Goal: Task Accomplishment & Management: Use online tool/utility

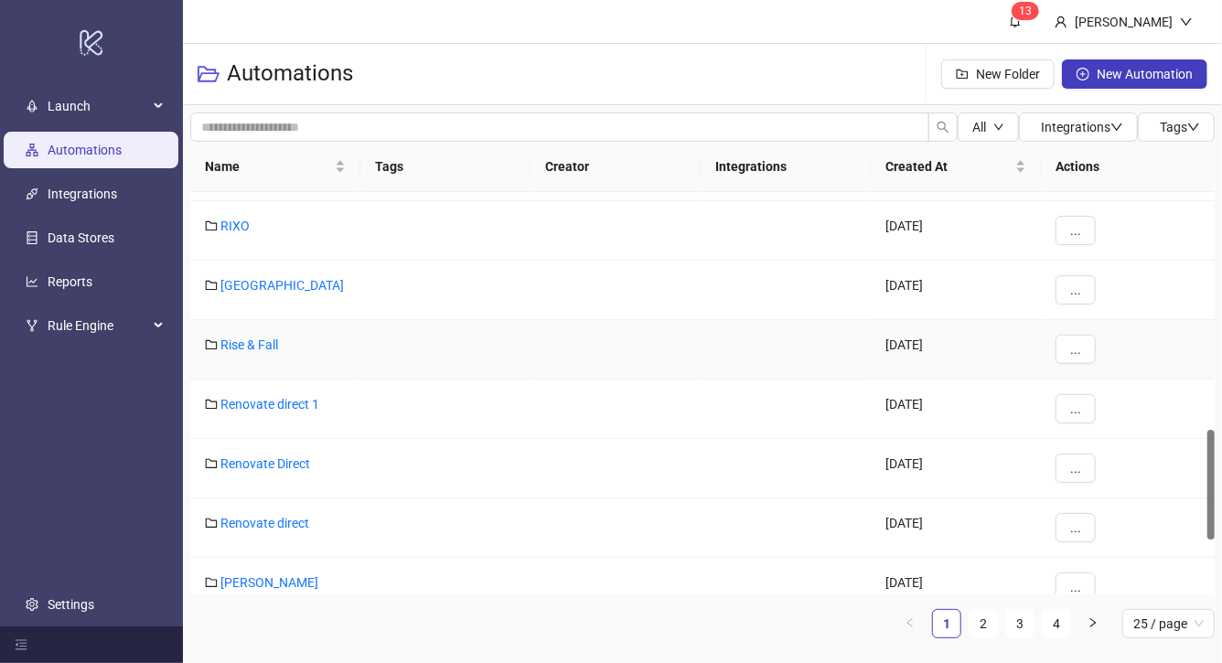
scroll to position [889, 0]
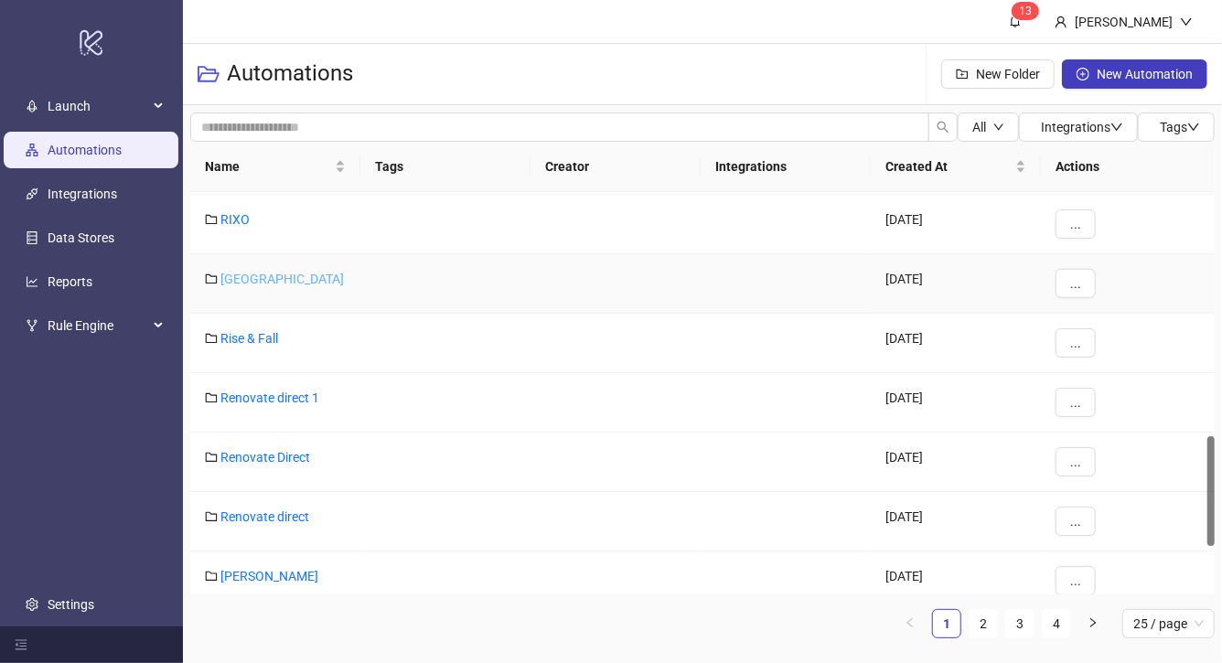
click at [258, 281] on link "[GEOGRAPHIC_DATA]" at bounding box center [283, 279] width 124 height 15
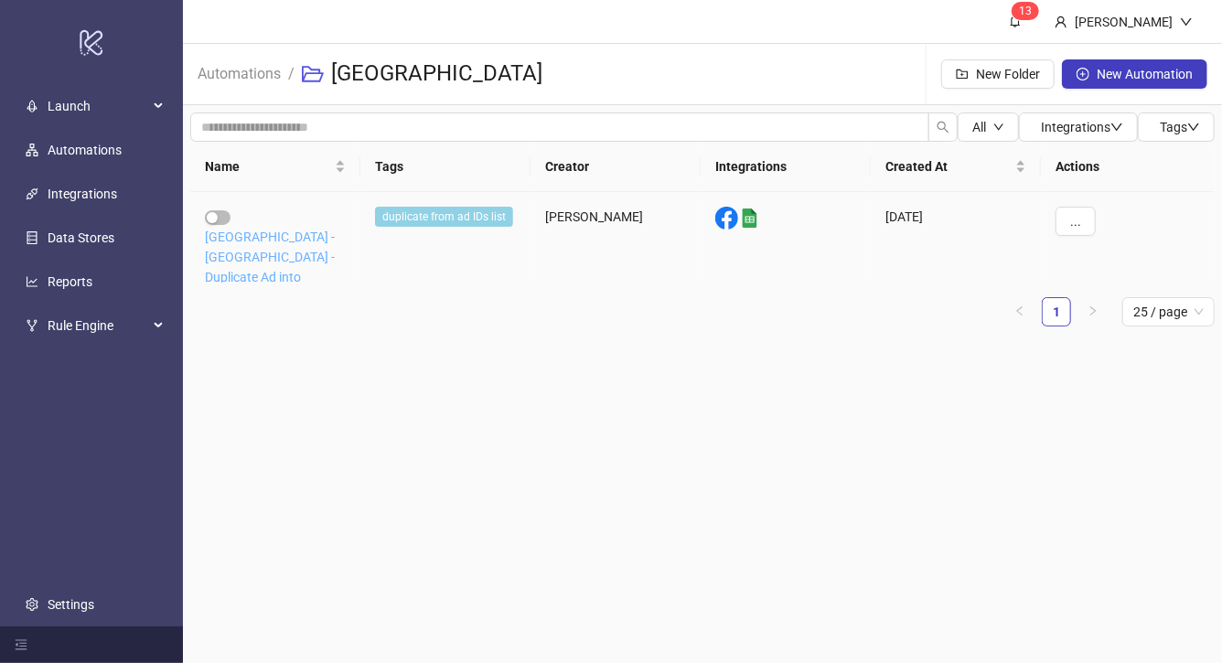
click at [268, 240] on link "[GEOGRAPHIC_DATA] - [GEOGRAPHIC_DATA] - Duplicate Ad into multiple campaigns" at bounding box center [270, 267] width 130 height 75
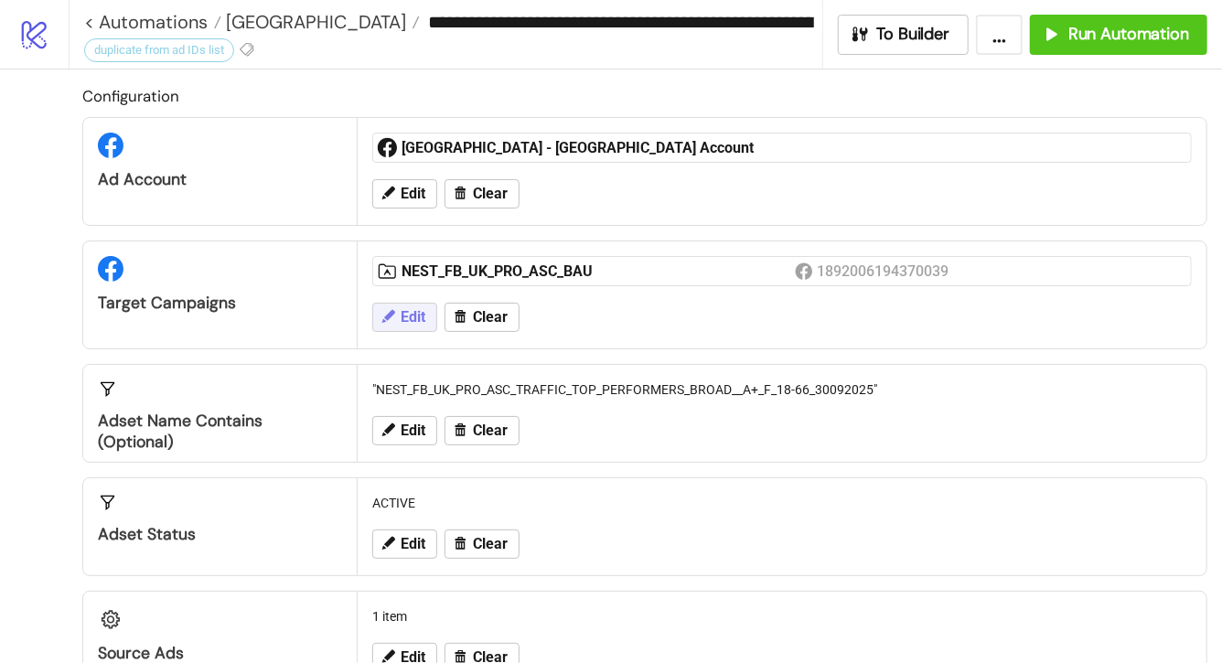
click at [426, 313] on button "Edit" at bounding box center [404, 317] width 65 height 29
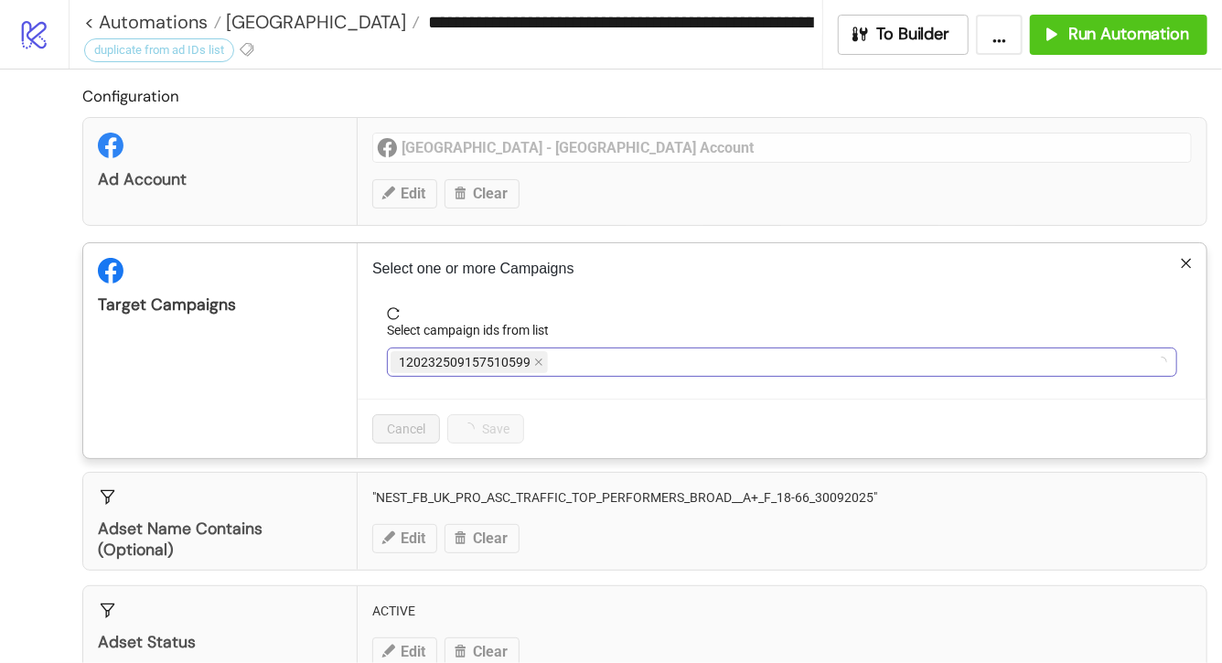
click at [537, 364] on icon "close" at bounding box center [538, 362] width 9 height 9
click at [566, 361] on span "NEST_FB_UK_PRO_ASC_BAU" at bounding box center [486, 362] width 190 height 22
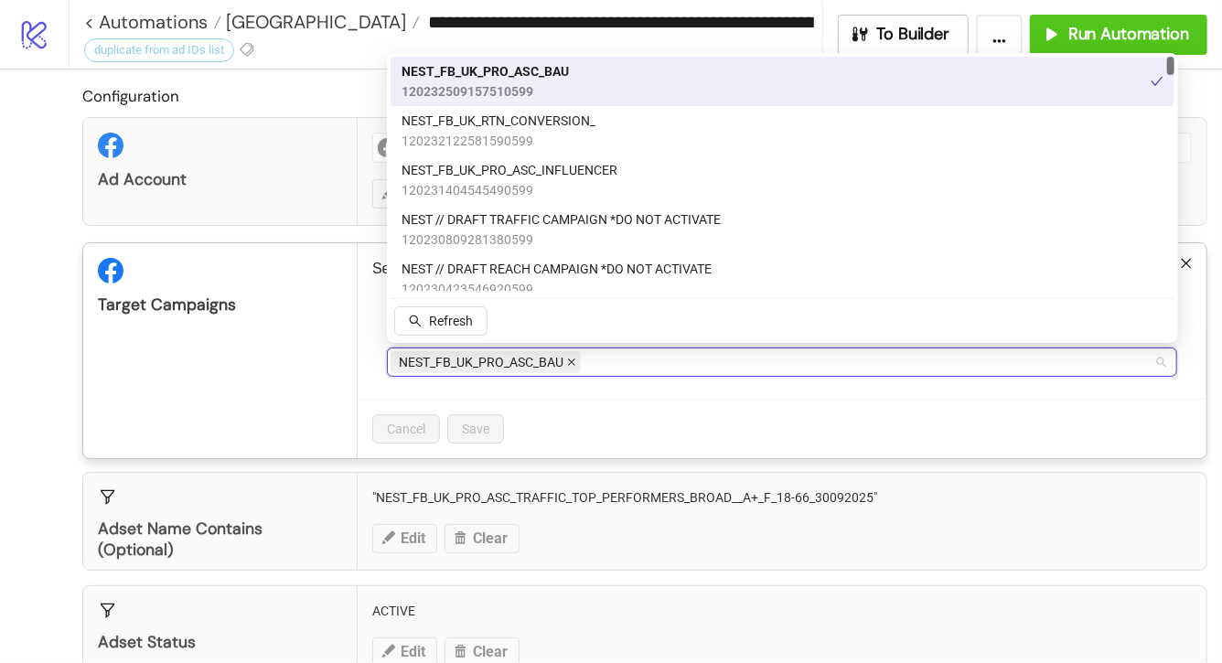
click at [573, 361] on icon "close" at bounding box center [571, 362] width 9 height 9
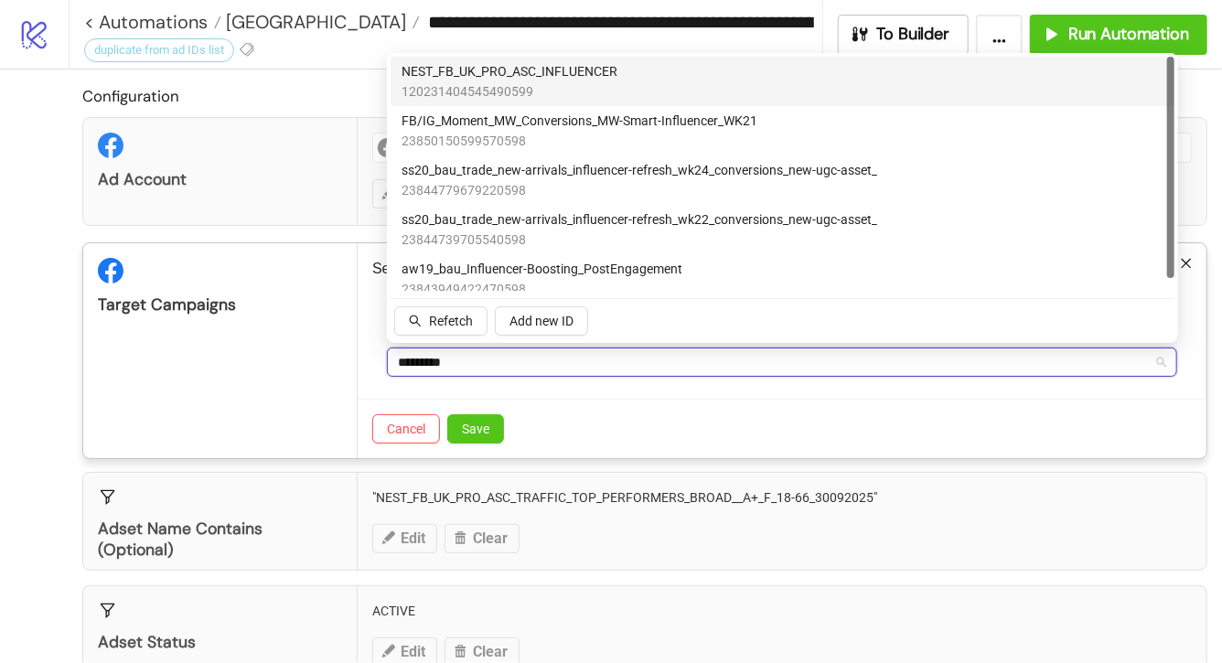
type input "**********"
click at [544, 81] on span "NEST_FB_UK_PRO_ASC_INFLUENCER" at bounding box center [510, 71] width 216 height 20
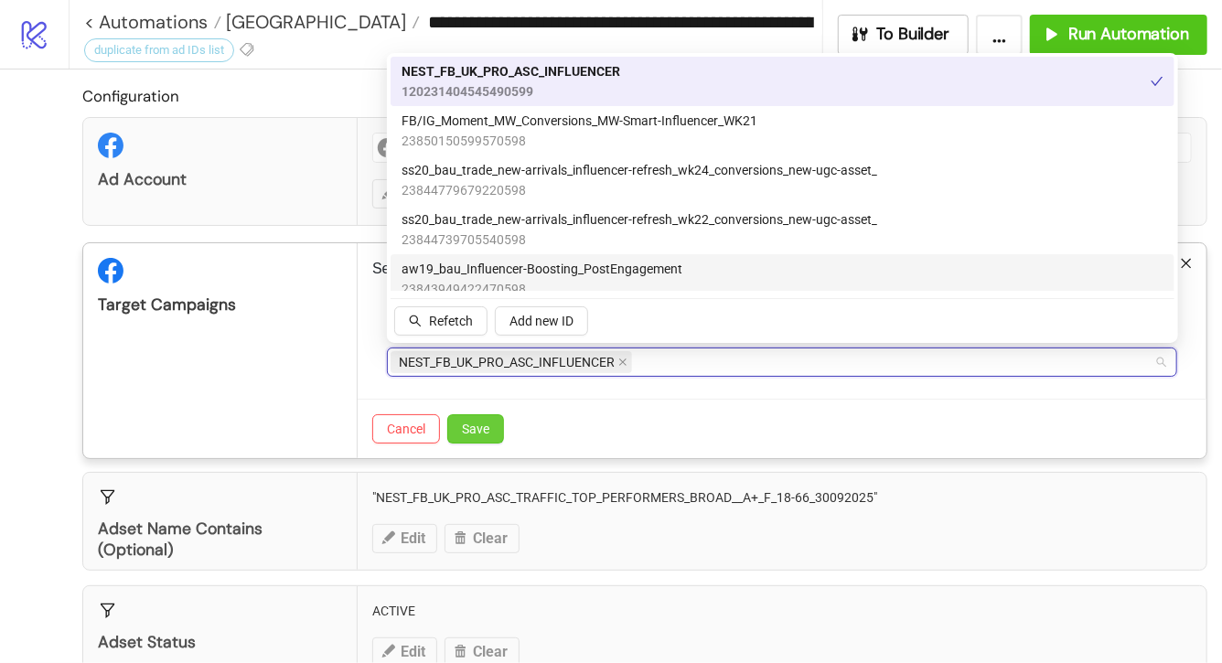
click at [482, 422] on span "Save" at bounding box center [475, 429] width 27 height 15
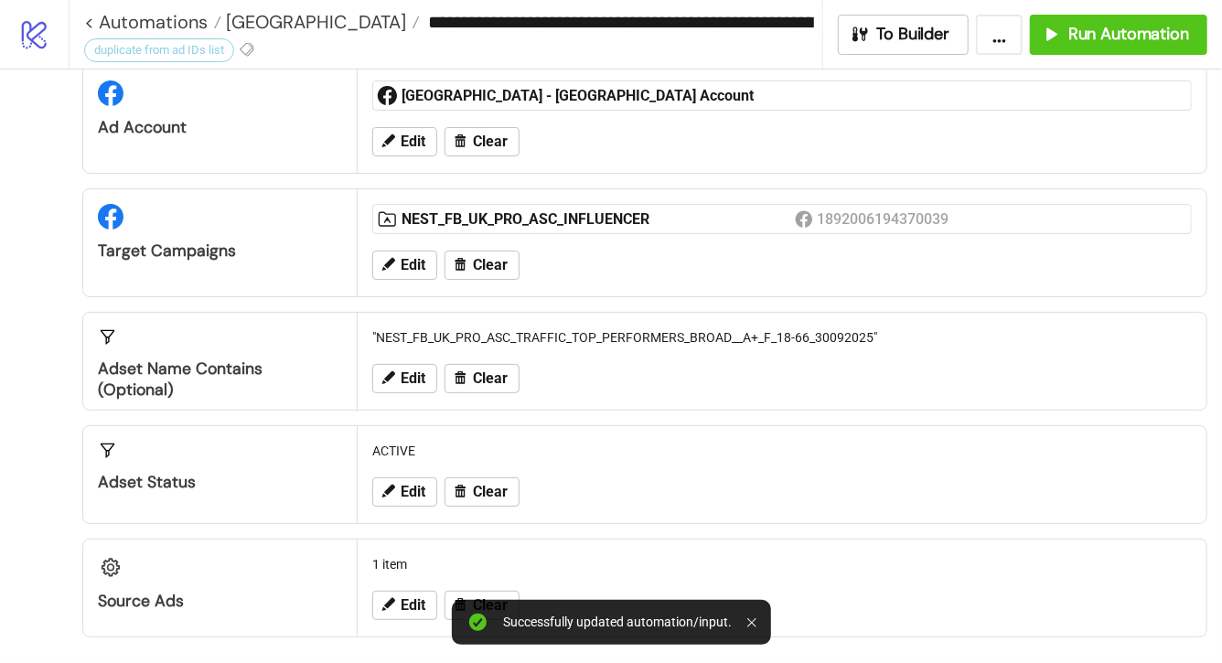
scroll to position [58, 0]
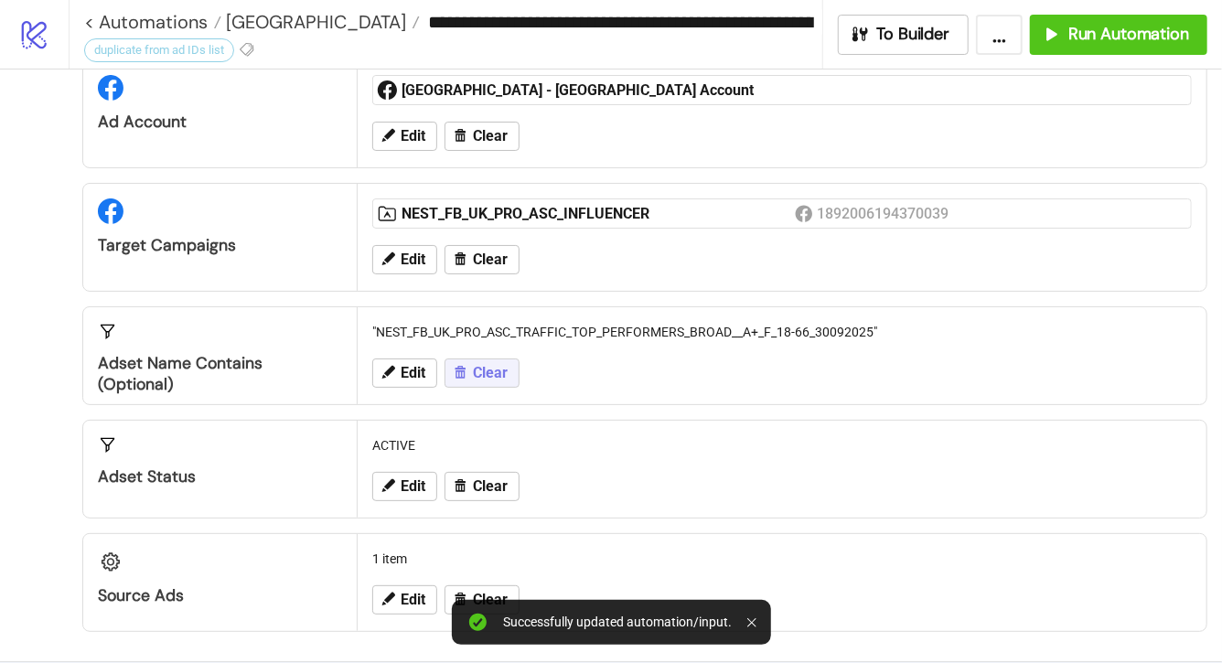
click at [463, 382] on button "Clear" at bounding box center [482, 373] width 75 height 29
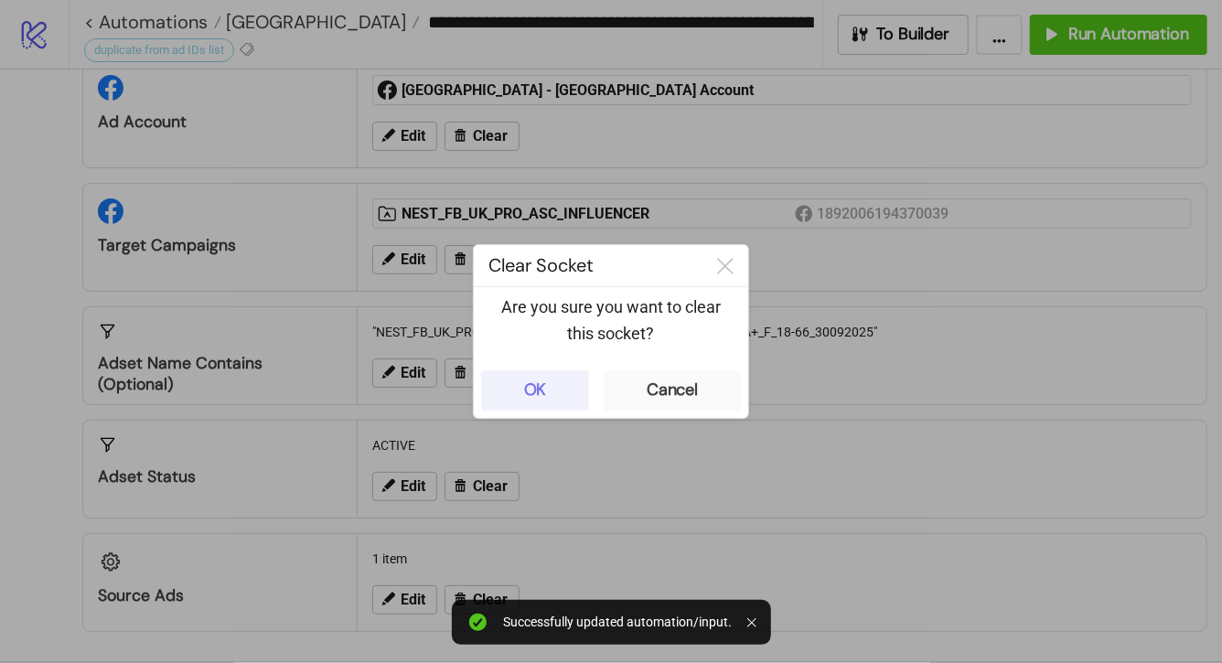
click at [560, 388] on button "OK" at bounding box center [535, 391] width 108 height 40
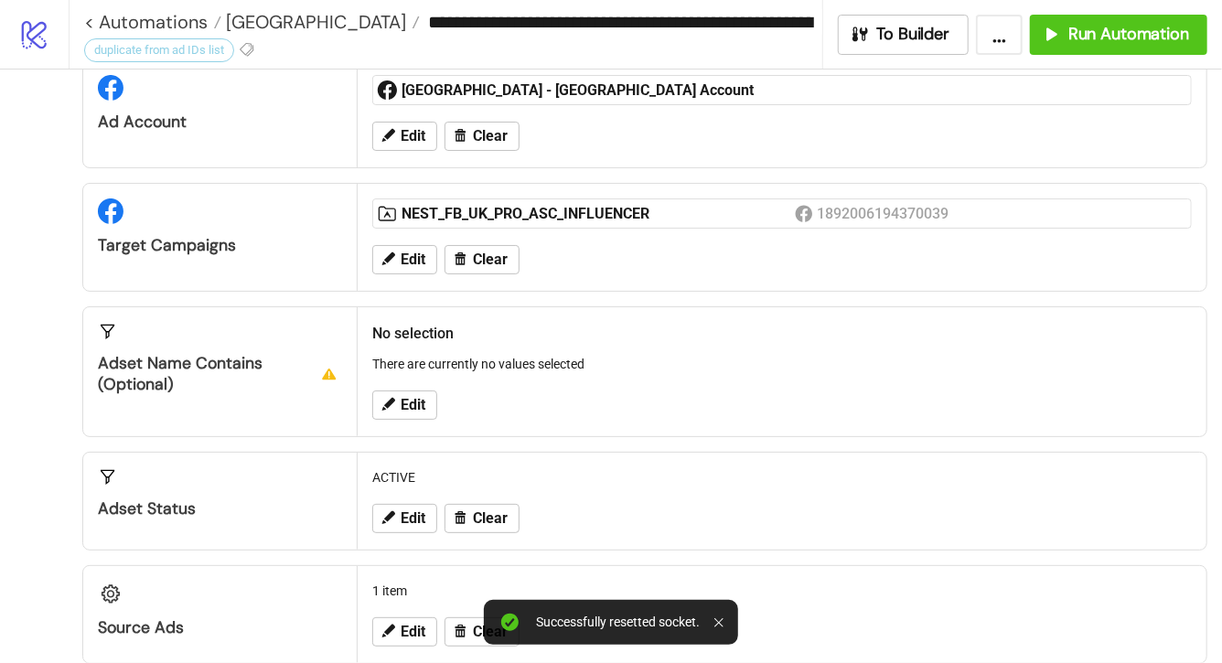
scroll to position [329, 0]
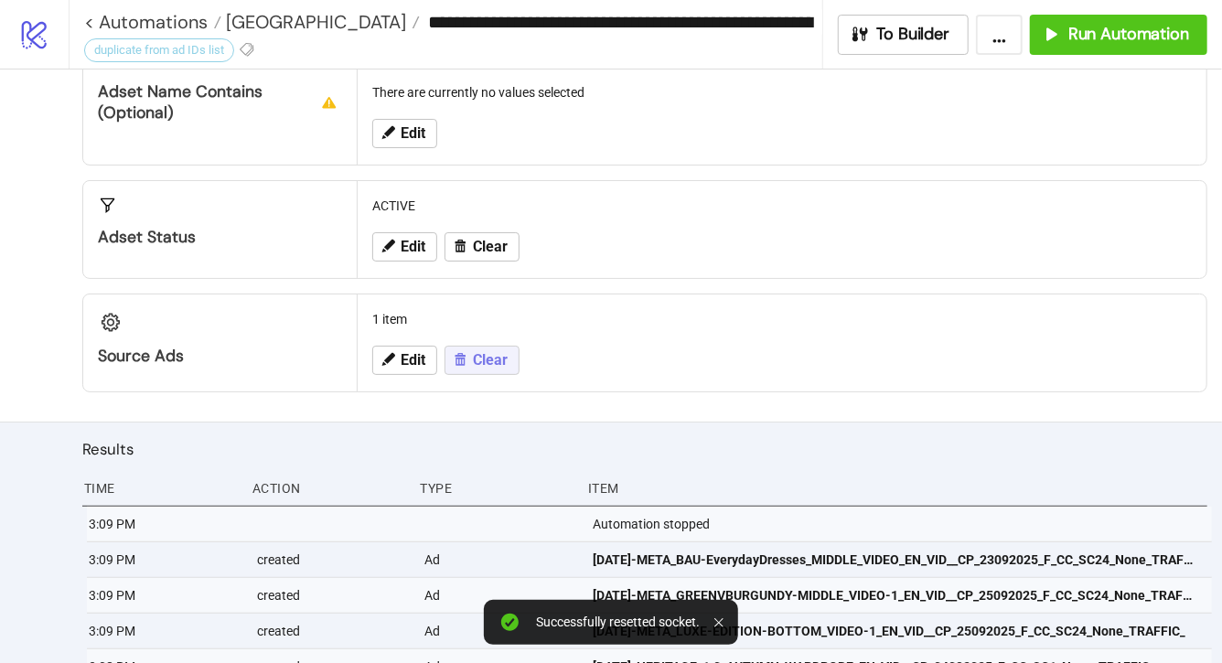
click at [451, 365] on button "Clear" at bounding box center [482, 360] width 75 height 29
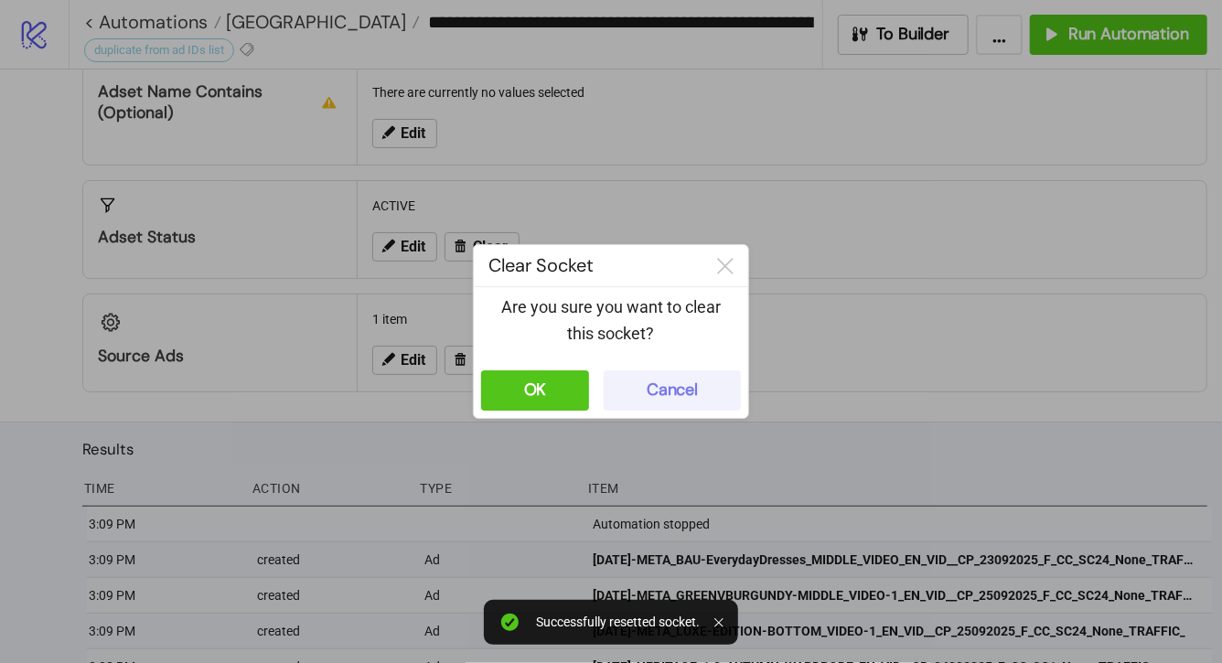
click at [660, 398] on div "Cancel" at bounding box center [672, 390] width 51 height 21
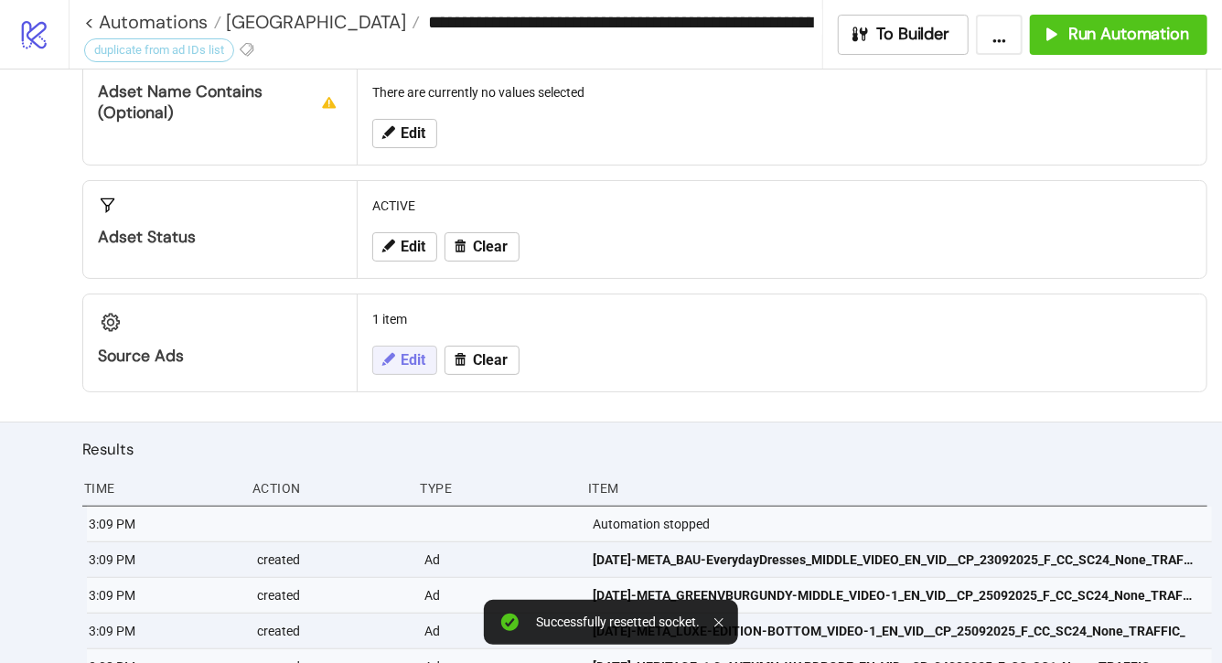
click at [392, 367] on button "Edit" at bounding box center [404, 360] width 65 height 29
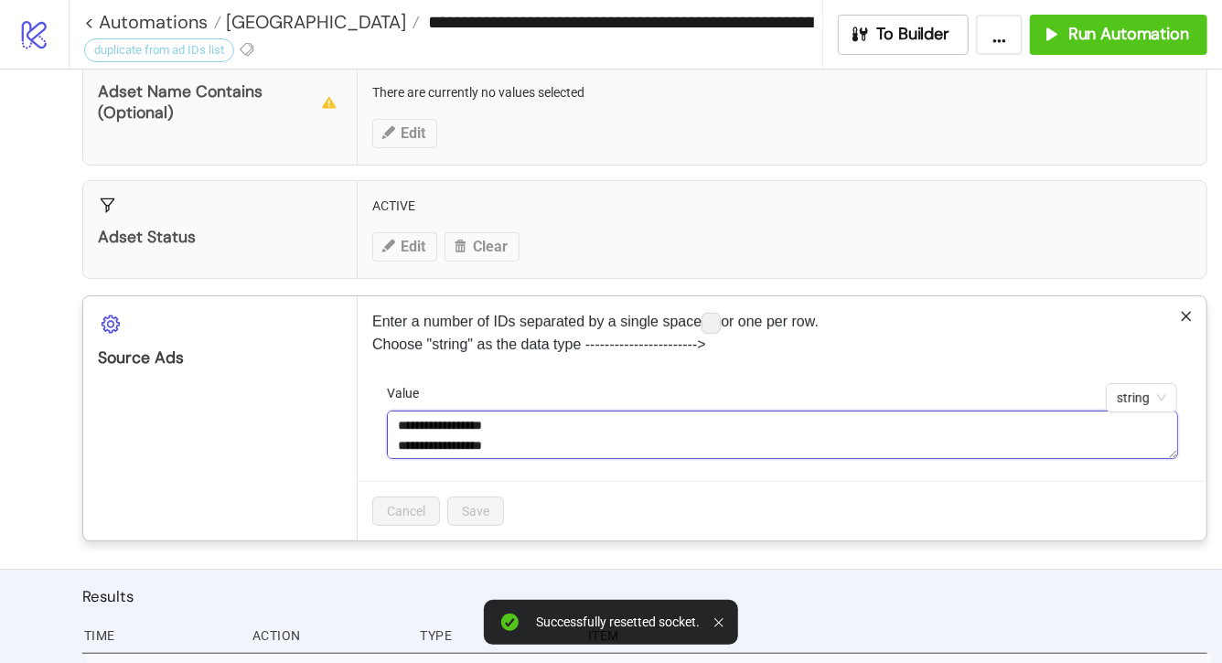
click at [561, 446] on textarea "**********" at bounding box center [782, 435] width 791 height 49
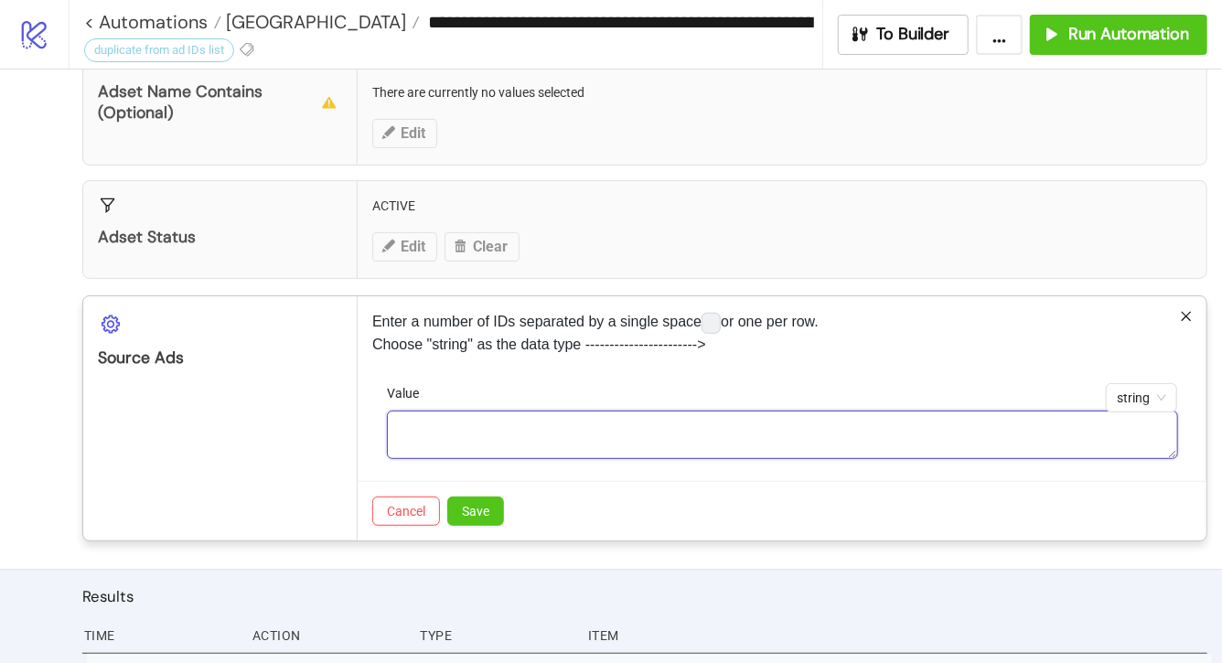
paste textarea "**********"
type textarea "**********"
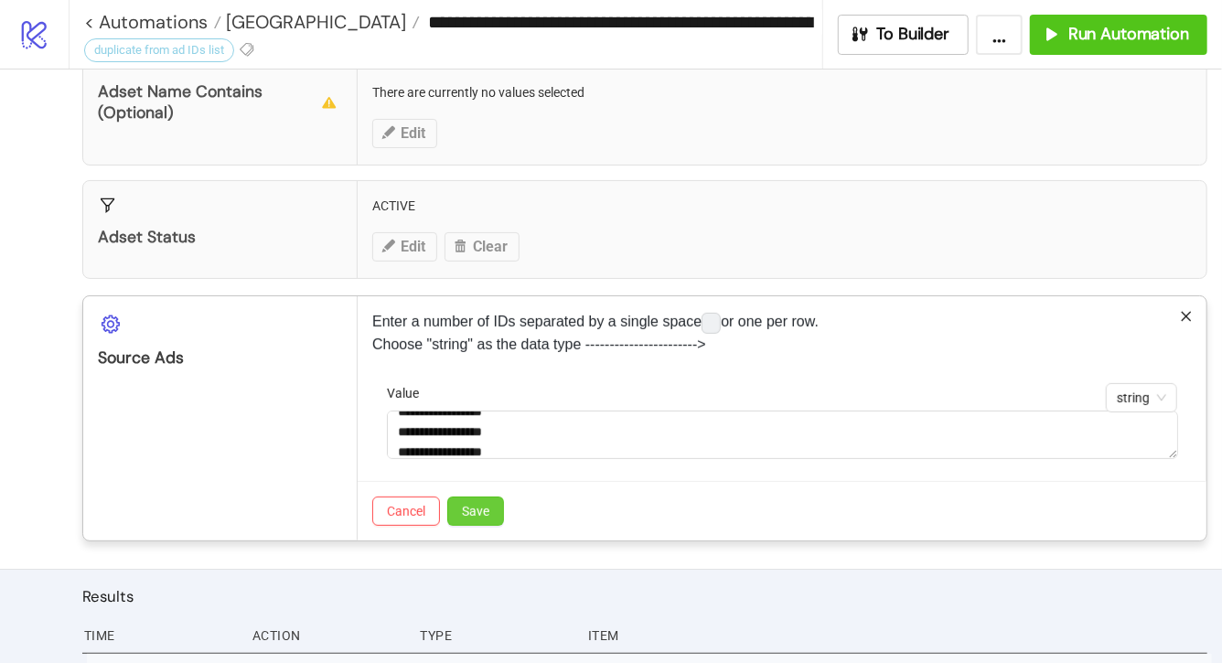
click at [467, 512] on span "Save" at bounding box center [475, 511] width 27 height 15
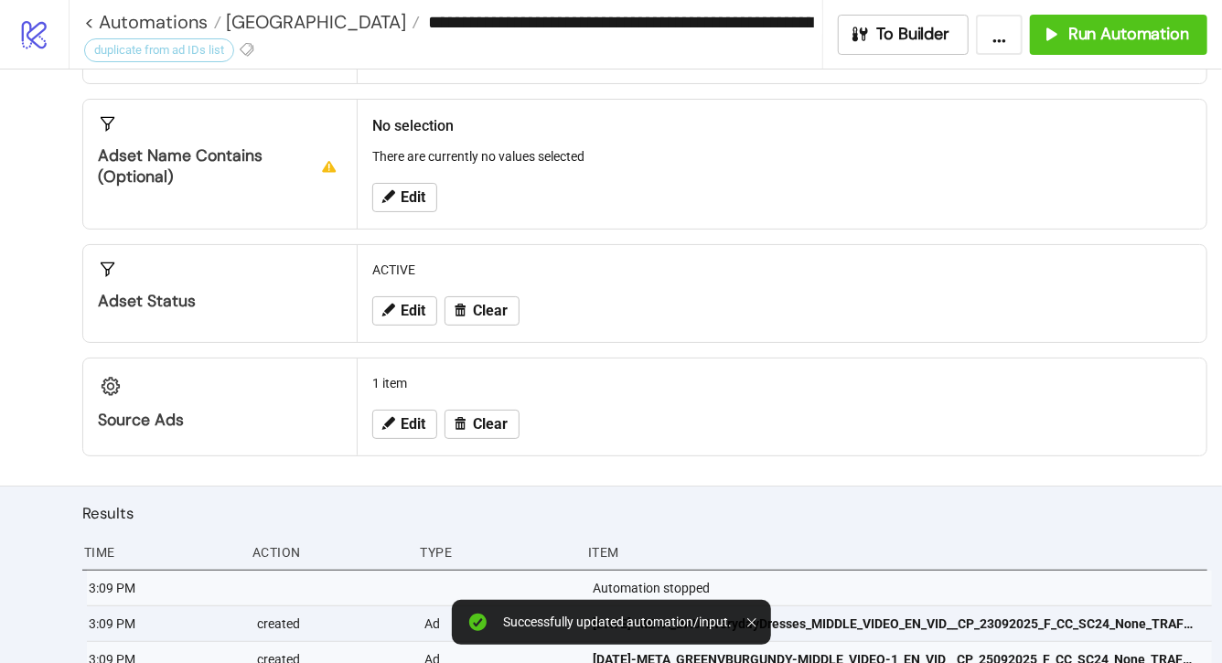
scroll to position [244, 0]
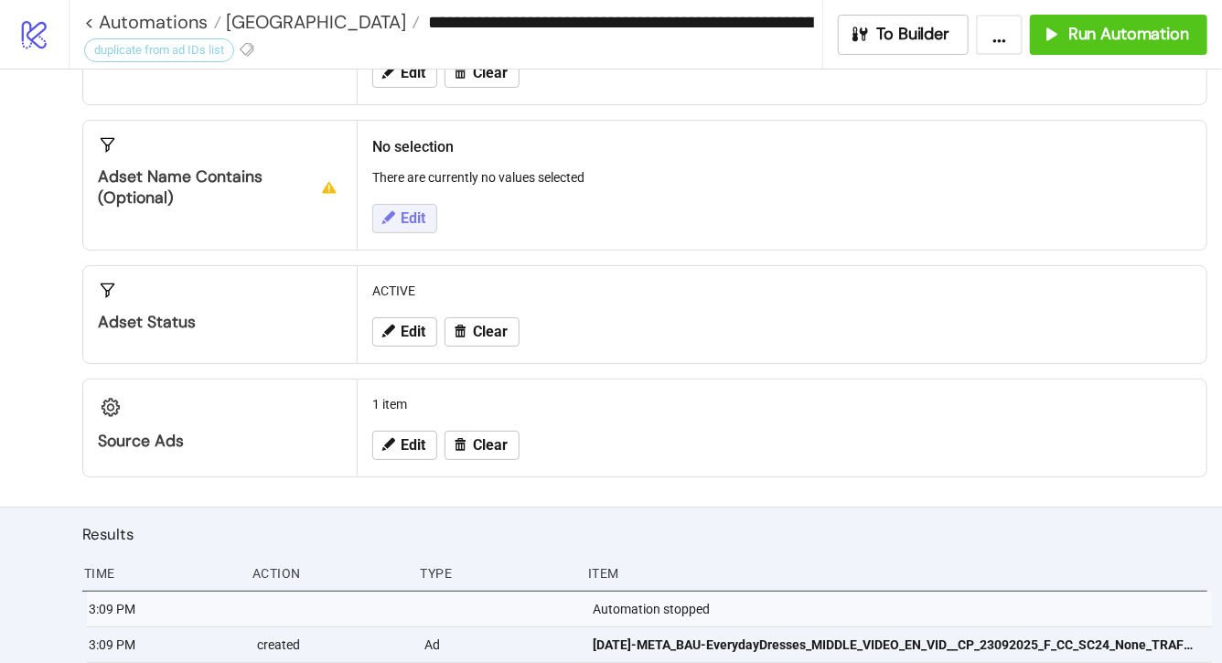
click at [414, 206] on button "Edit" at bounding box center [404, 218] width 65 height 29
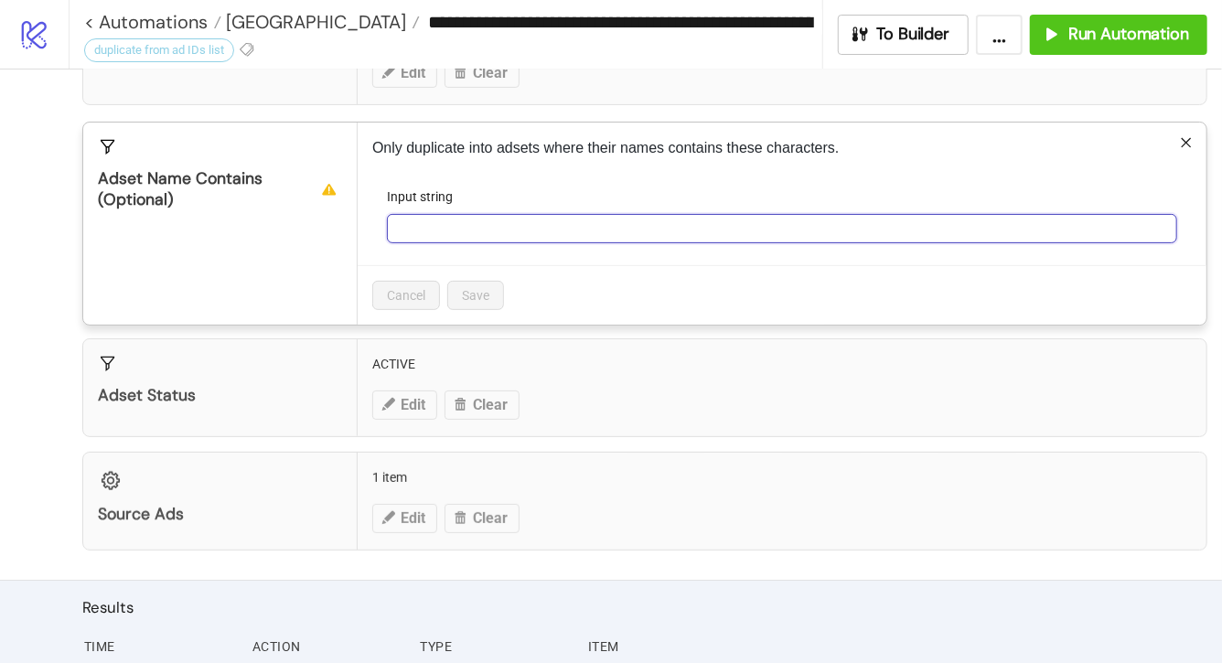
click at [421, 223] on input "Input string" at bounding box center [782, 228] width 791 height 29
type input "********"
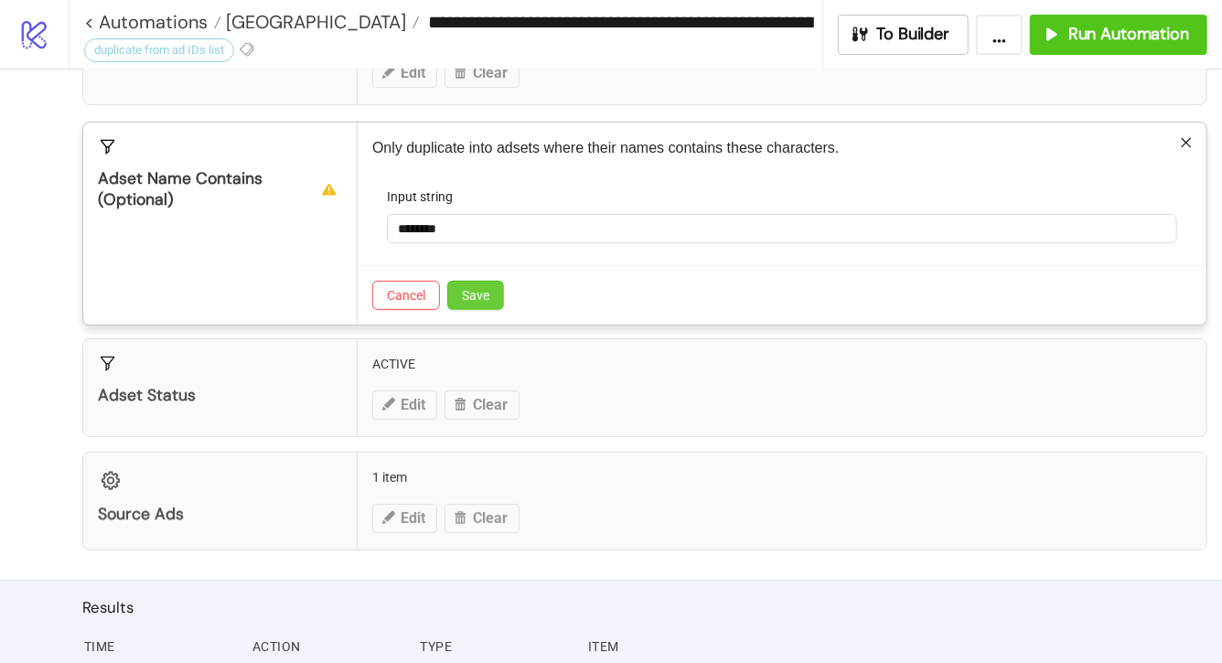
click at [468, 296] on span "Save" at bounding box center [475, 295] width 27 height 15
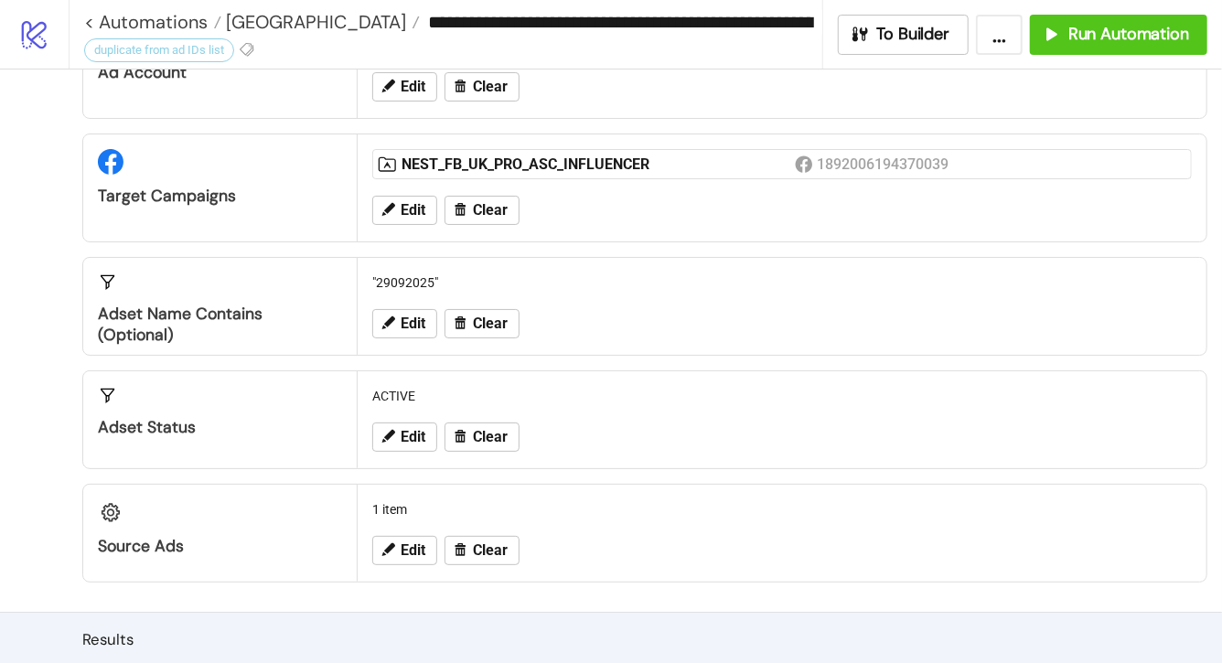
scroll to position [59, 0]
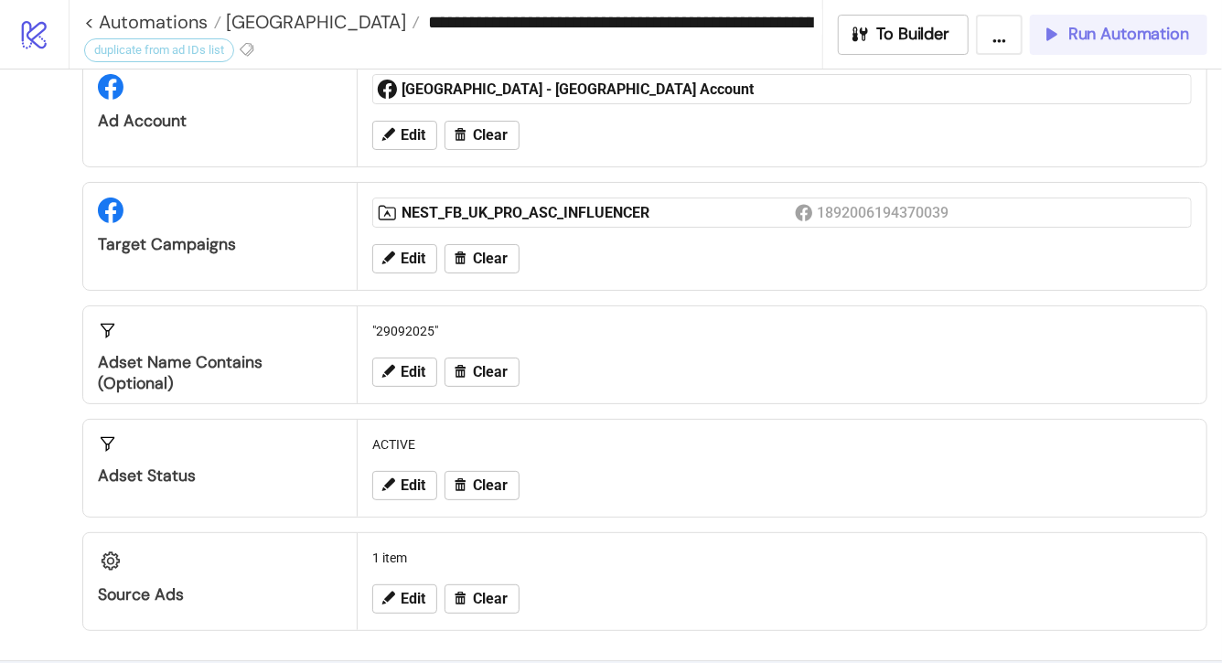
click at [1137, 44] on span "Run Automation" at bounding box center [1129, 34] width 121 height 21
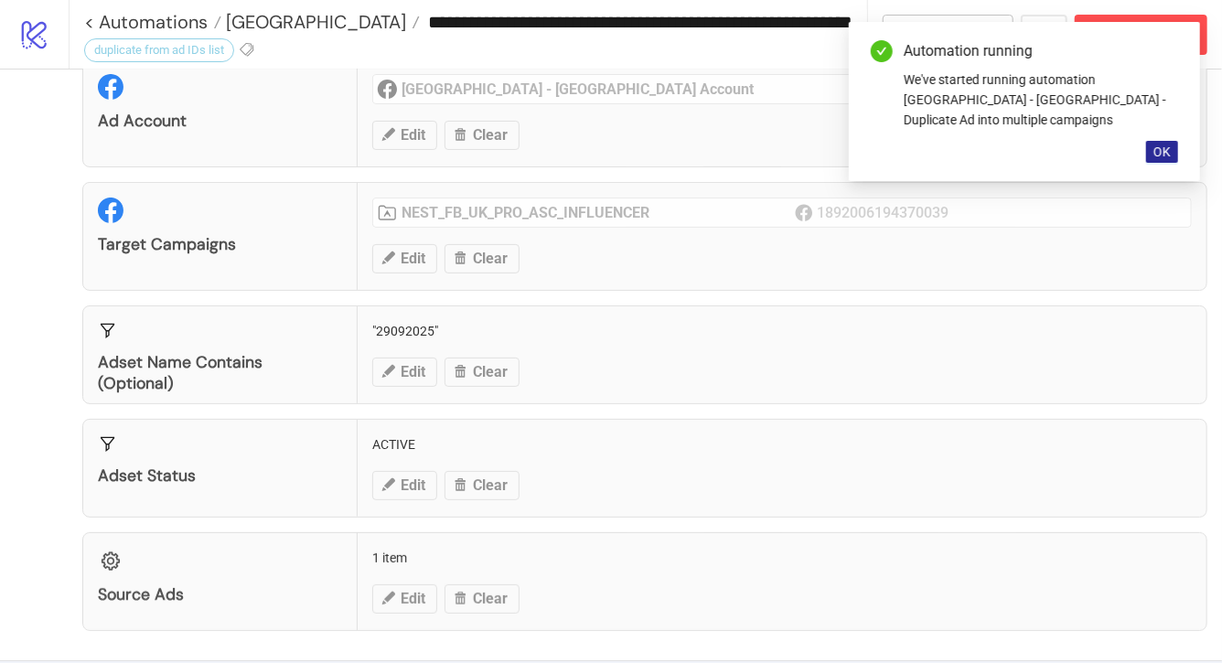
click at [1167, 145] on span "OK" at bounding box center [1162, 152] width 17 height 15
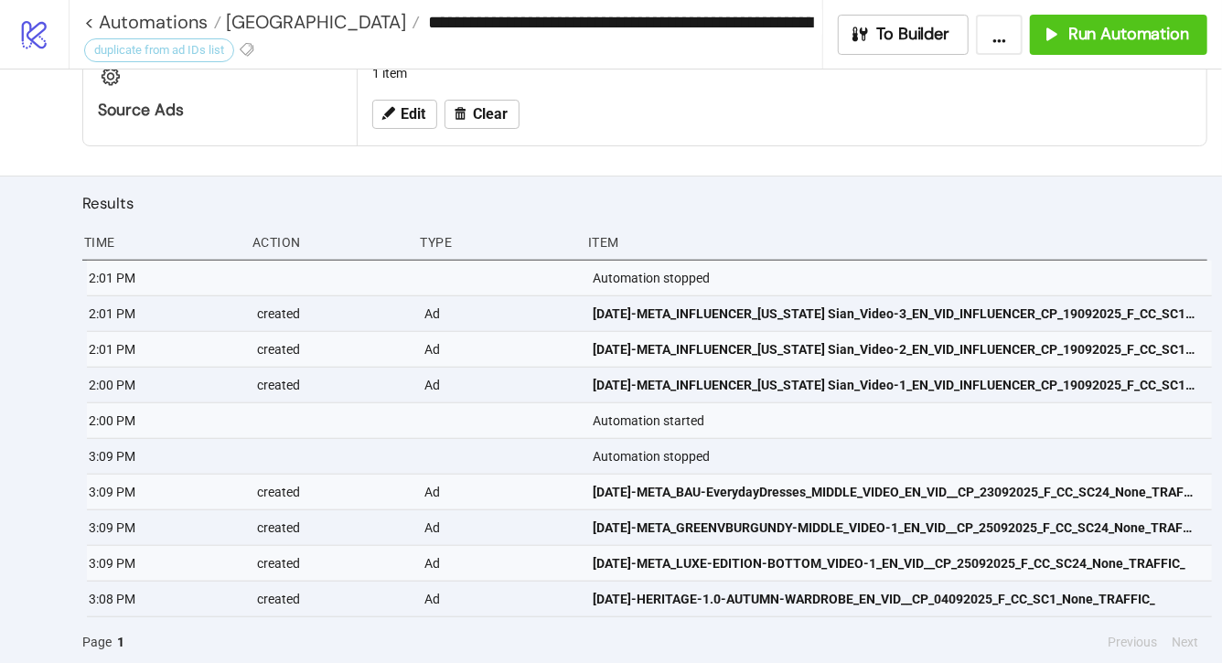
scroll to position [405, 0]
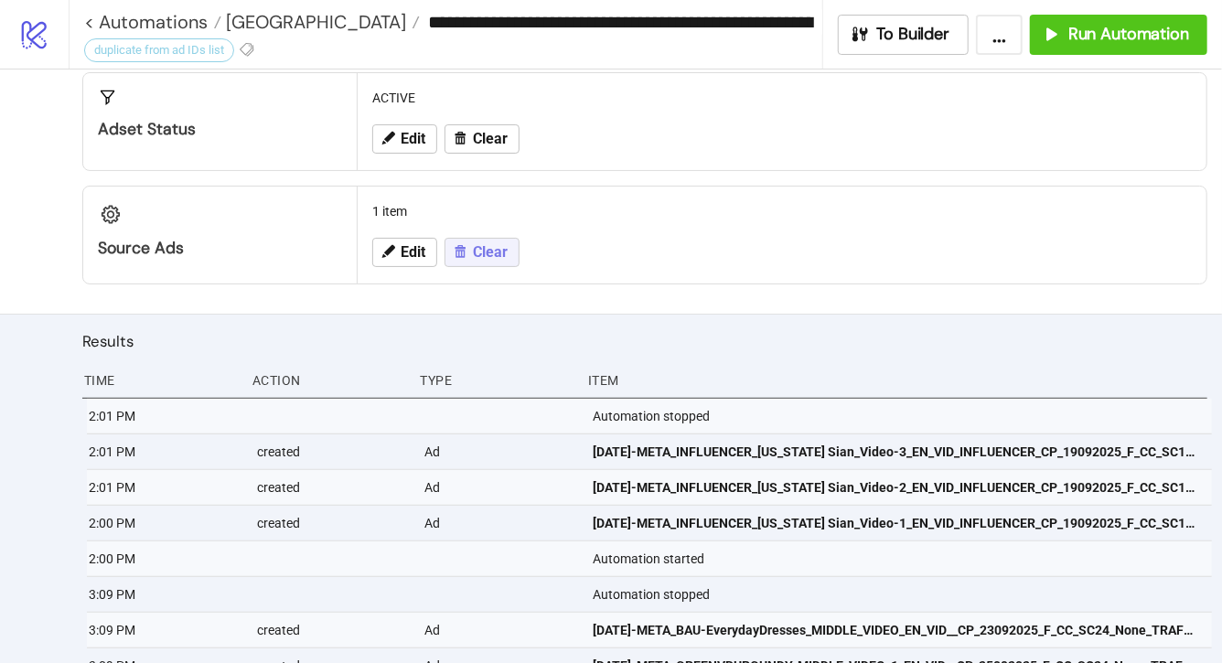
click at [482, 251] on span "Clear" at bounding box center [490, 252] width 35 height 16
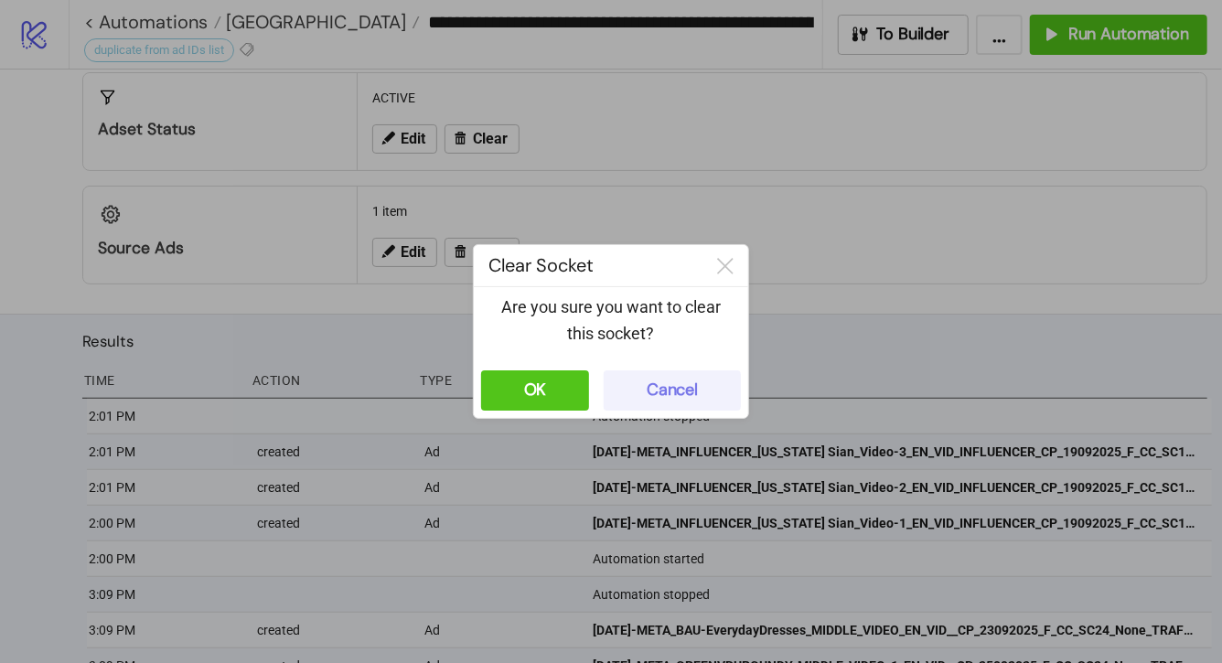
click at [659, 403] on button "Cancel" at bounding box center [672, 391] width 137 height 40
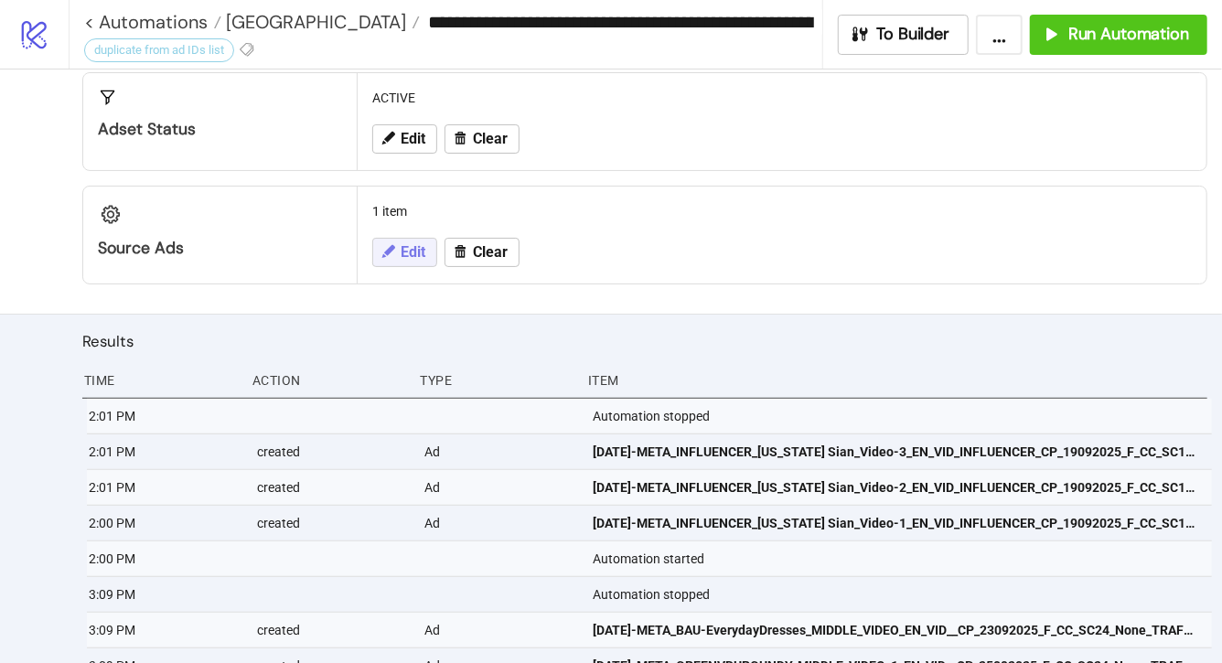
click at [414, 255] on span "Edit" at bounding box center [413, 252] width 25 height 16
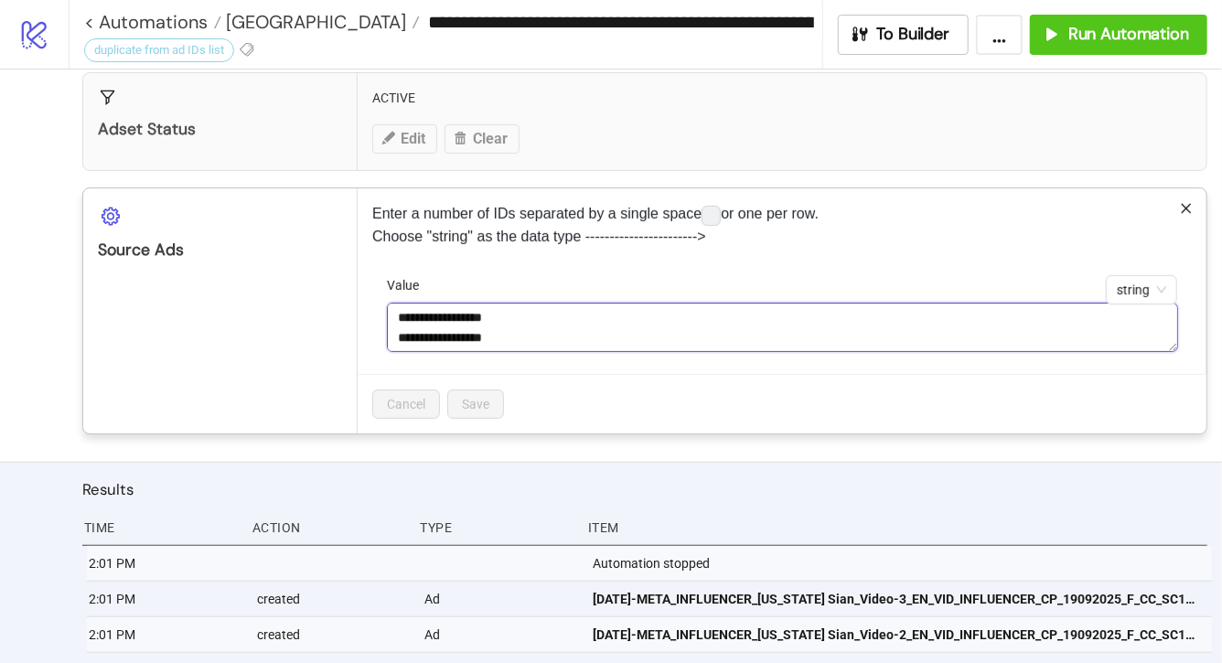
click at [547, 325] on textarea "**********" at bounding box center [782, 327] width 791 height 49
paste textarea "**********"
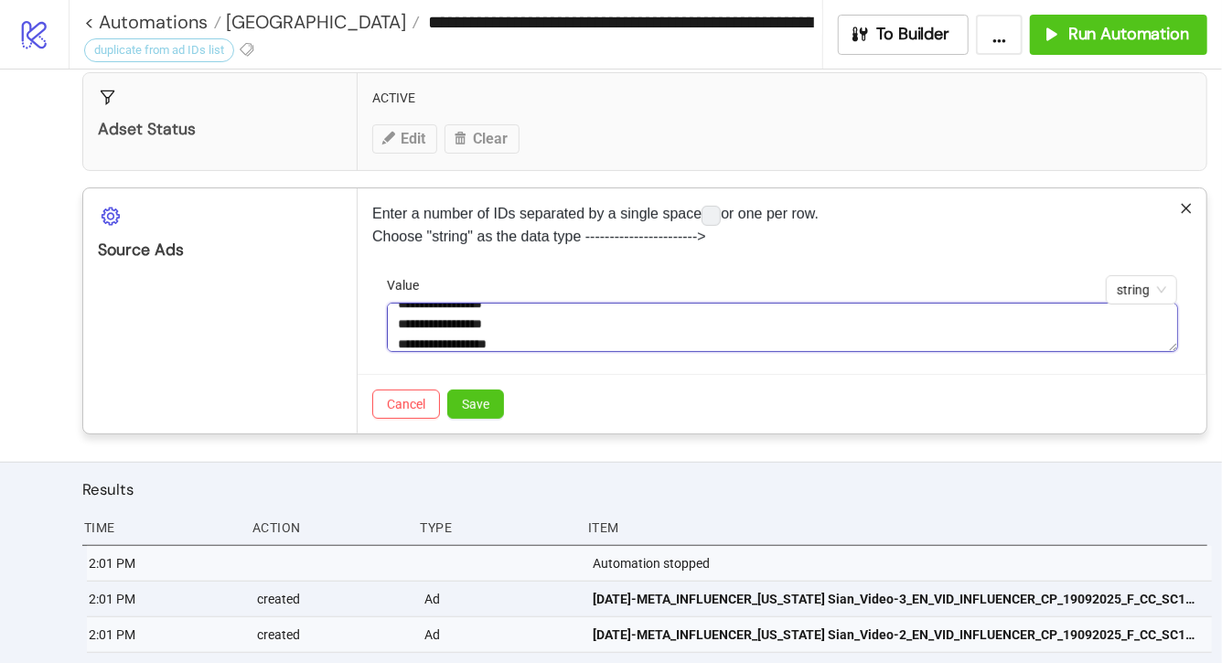
scroll to position [34, 0]
paste textarea "**********"
type textarea "**********"
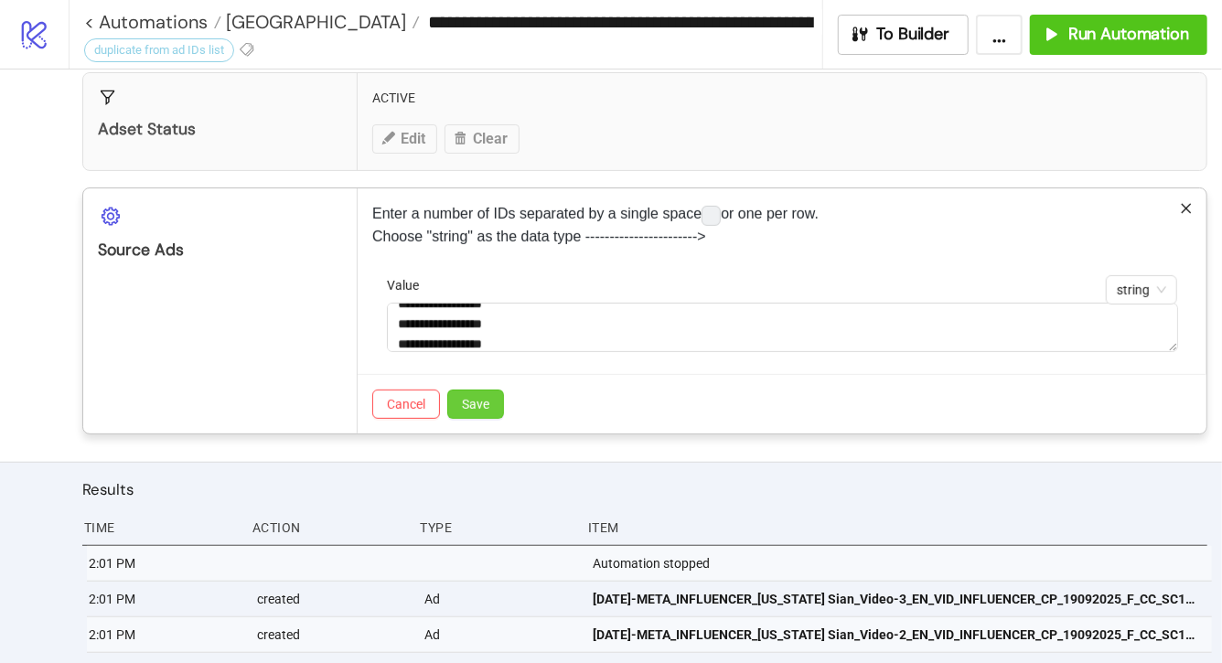
click at [484, 399] on span "Save" at bounding box center [475, 404] width 27 height 15
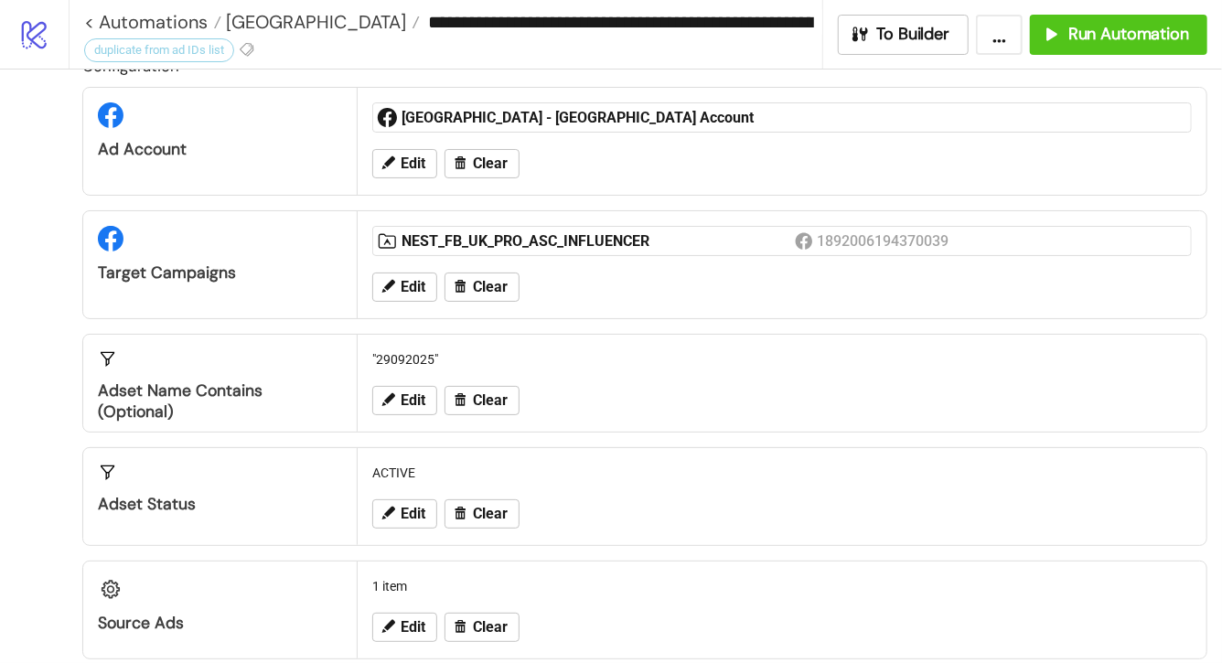
scroll to position [14, 0]
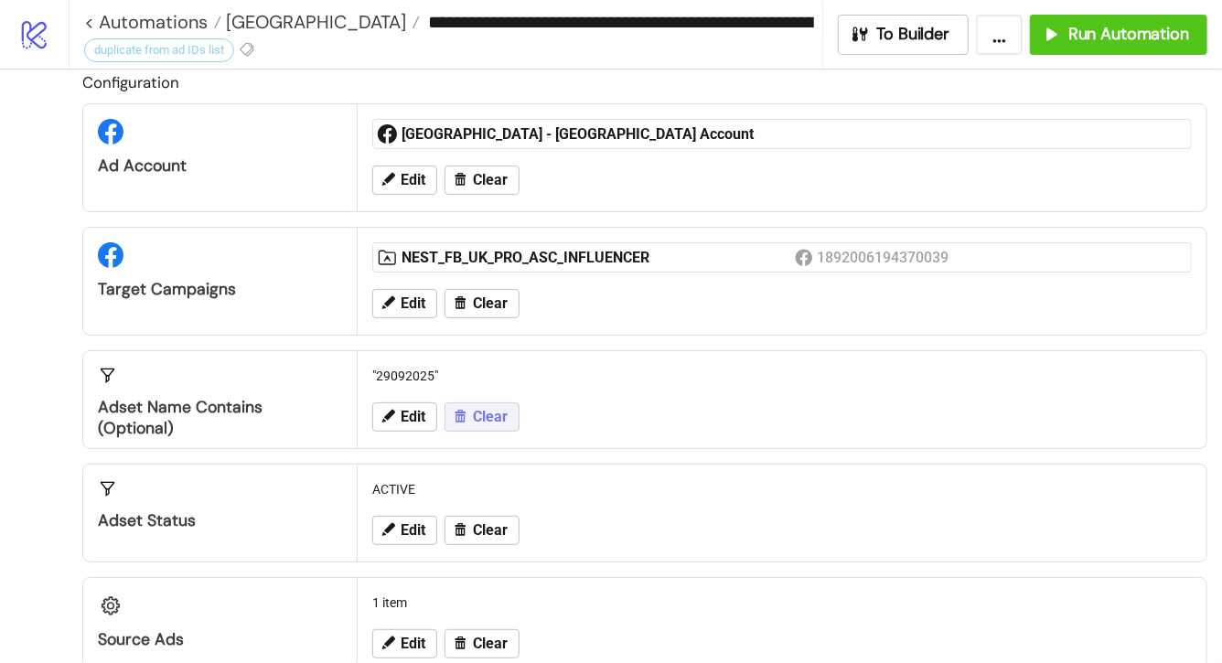
click at [491, 414] on span "Clear" at bounding box center [490, 417] width 35 height 16
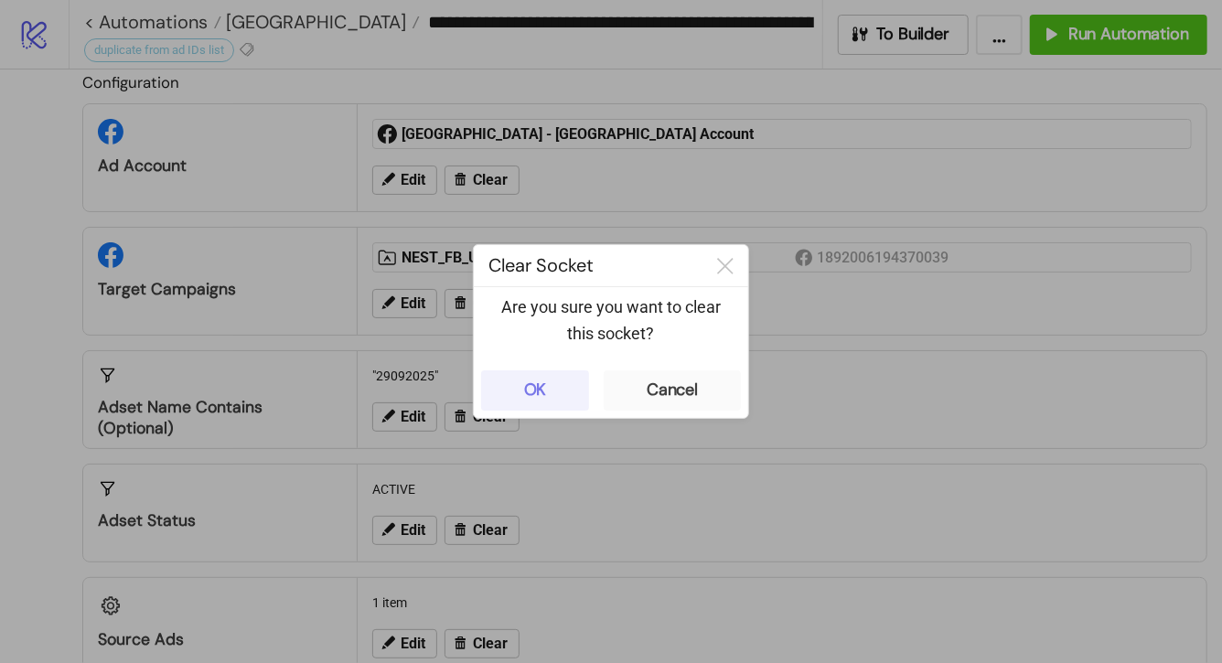
click at [553, 388] on button "OK" at bounding box center [535, 391] width 108 height 40
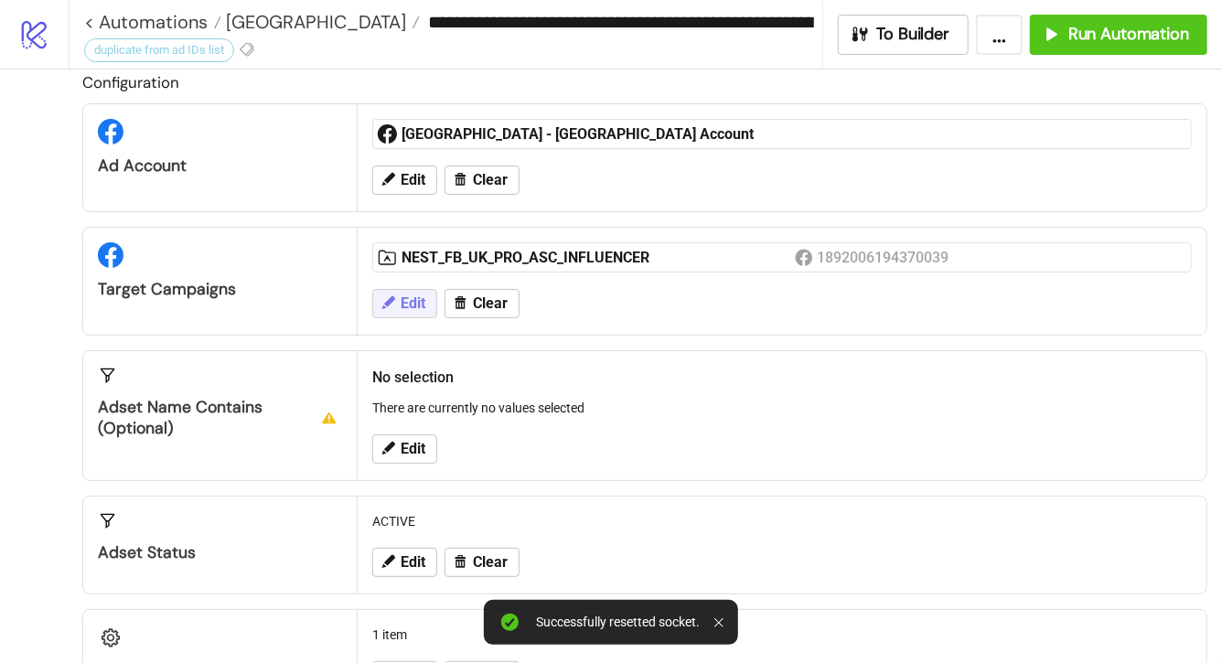
click at [416, 299] on span "Edit" at bounding box center [413, 304] width 25 height 16
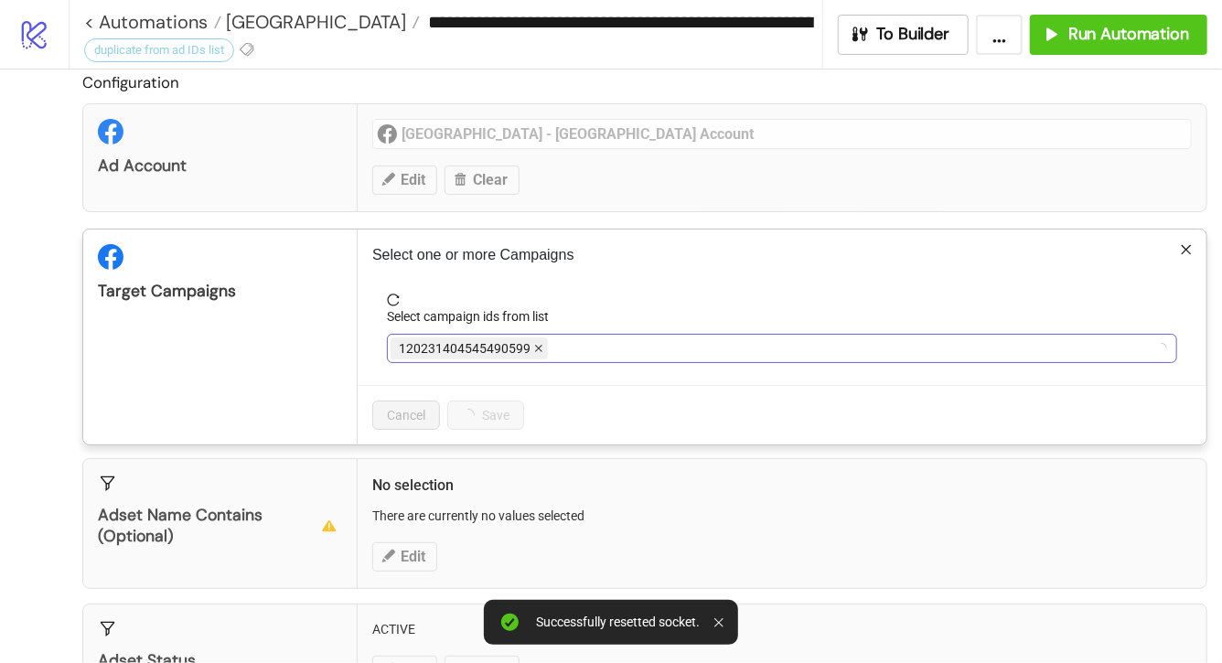
click at [535, 346] on icon "close" at bounding box center [538, 349] width 7 height 7
click at [619, 350] on icon "close" at bounding box center [622, 349] width 7 height 7
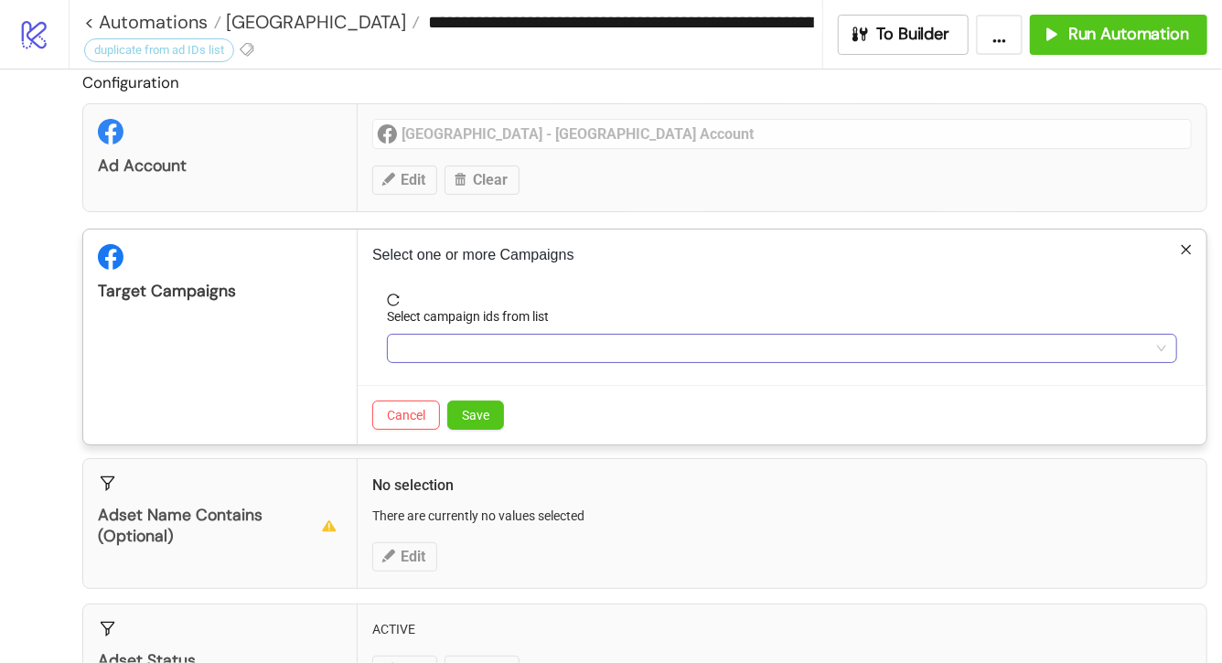
click at [619, 350] on div at bounding box center [773, 349] width 764 height 26
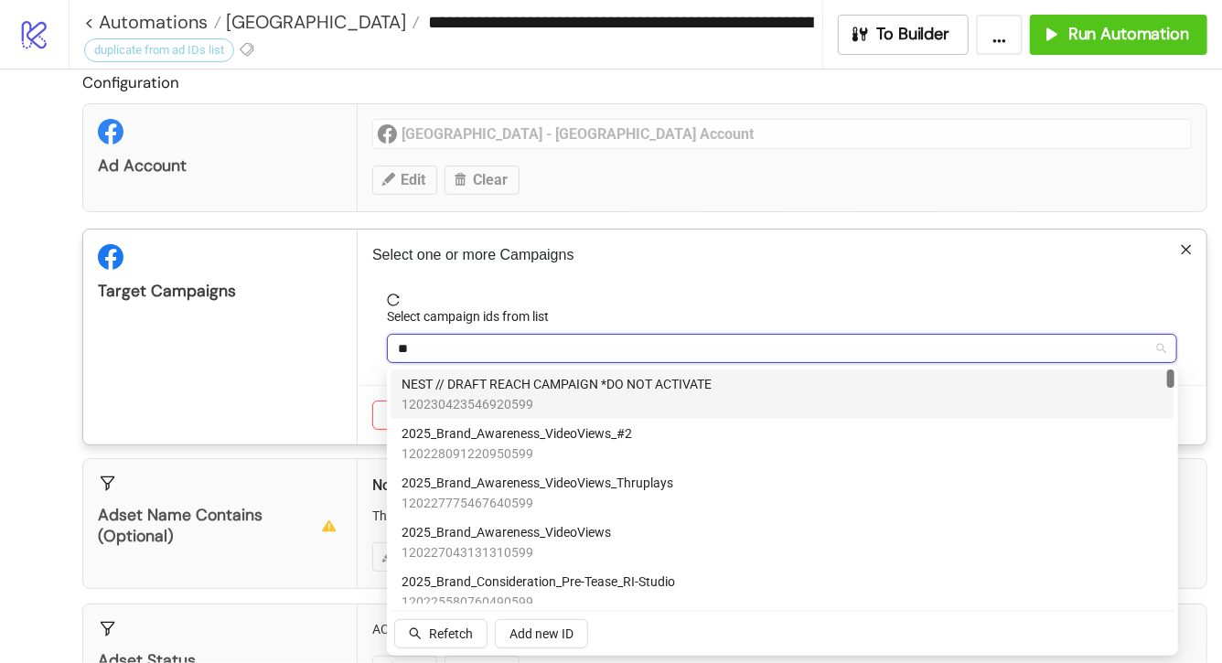
type input "*"
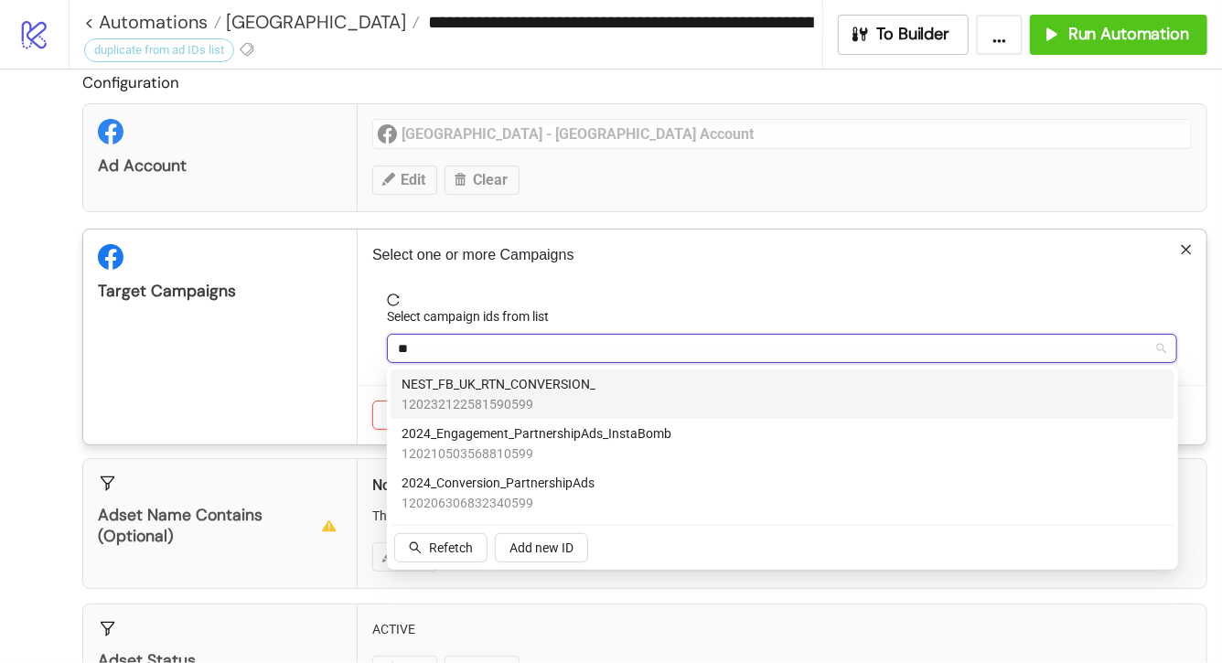
type input "*"
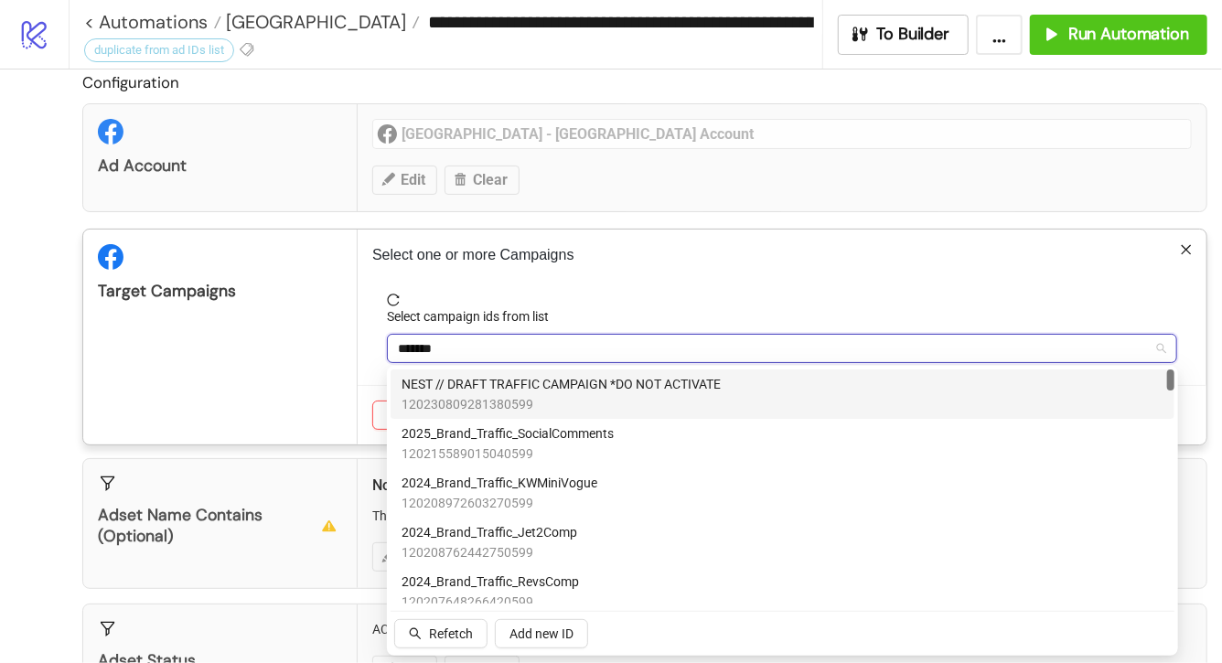
type input "********"
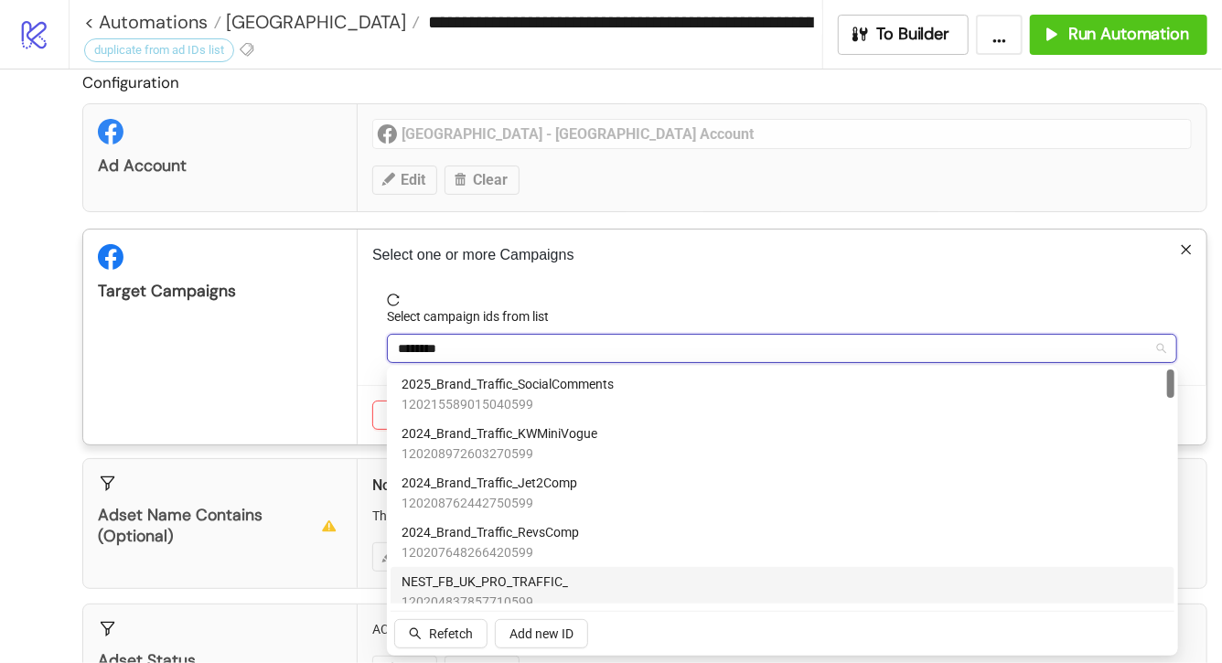
click at [579, 581] on div "NEST_FB_UK_PRO_TRAFFIC_ 120204837857710599" at bounding box center [783, 592] width 762 height 40
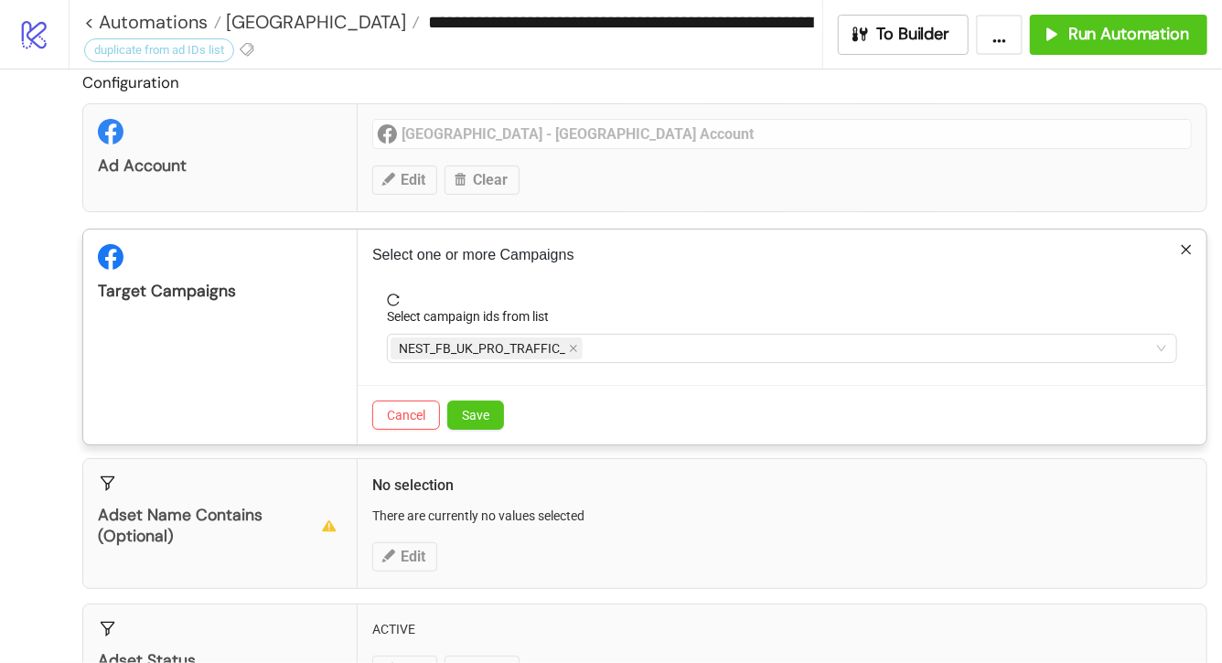
click at [673, 300] on span "reload" at bounding box center [782, 300] width 791 height 13
click at [471, 411] on span "Save" at bounding box center [475, 415] width 27 height 15
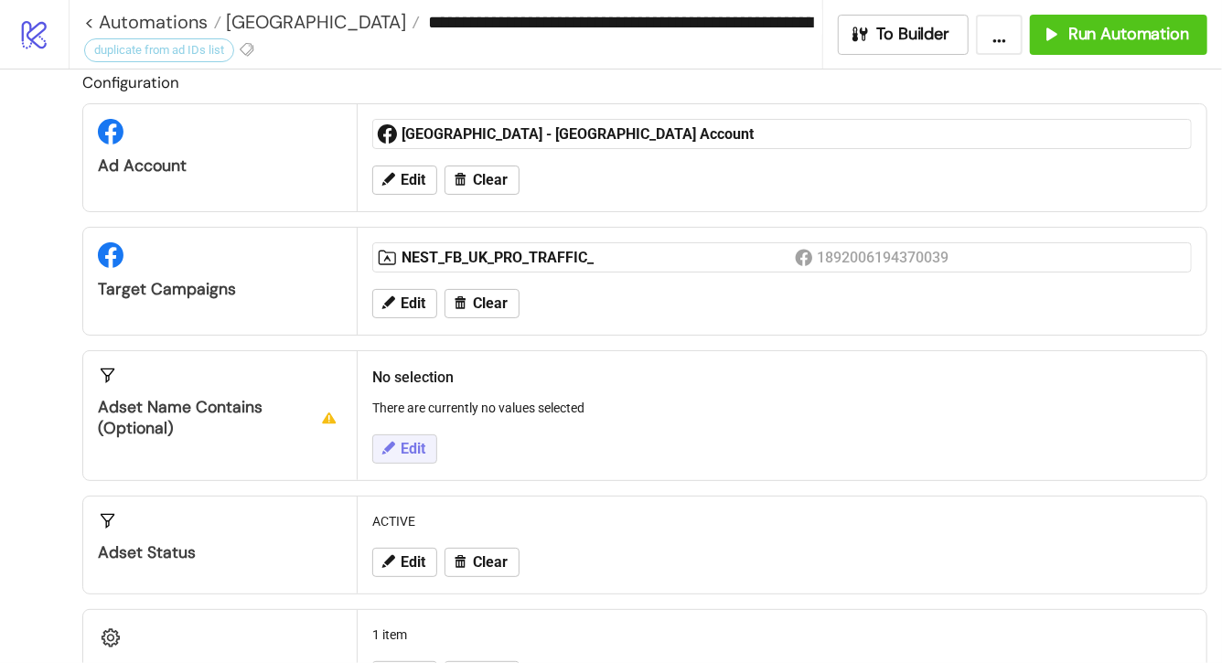
click at [419, 457] on button "Edit" at bounding box center [404, 449] width 65 height 29
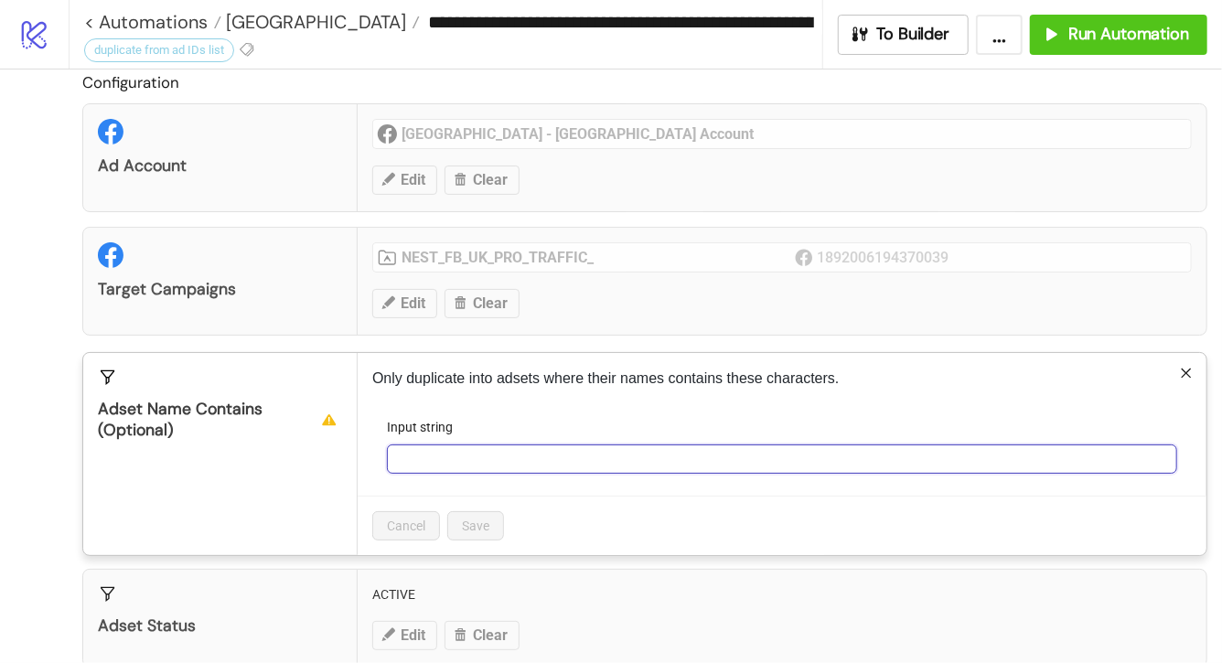
click at [419, 457] on input "Input string" at bounding box center [782, 459] width 791 height 29
type input "***"
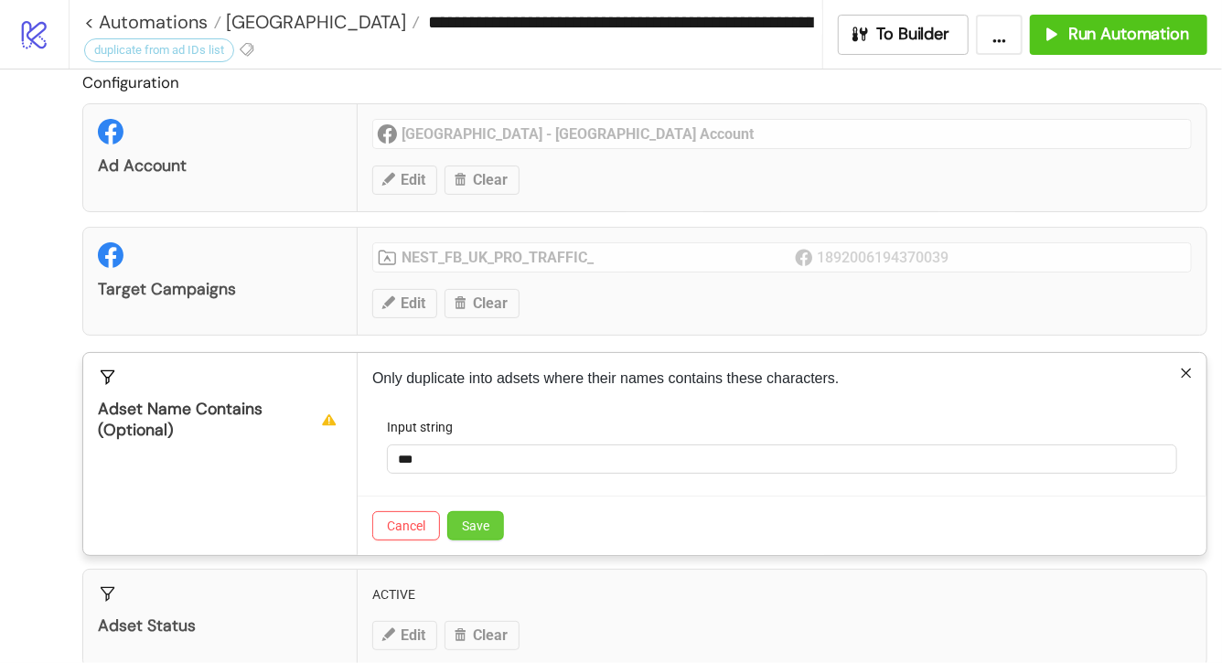
click at [476, 519] on span "Save" at bounding box center [475, 526] width 27 height 15
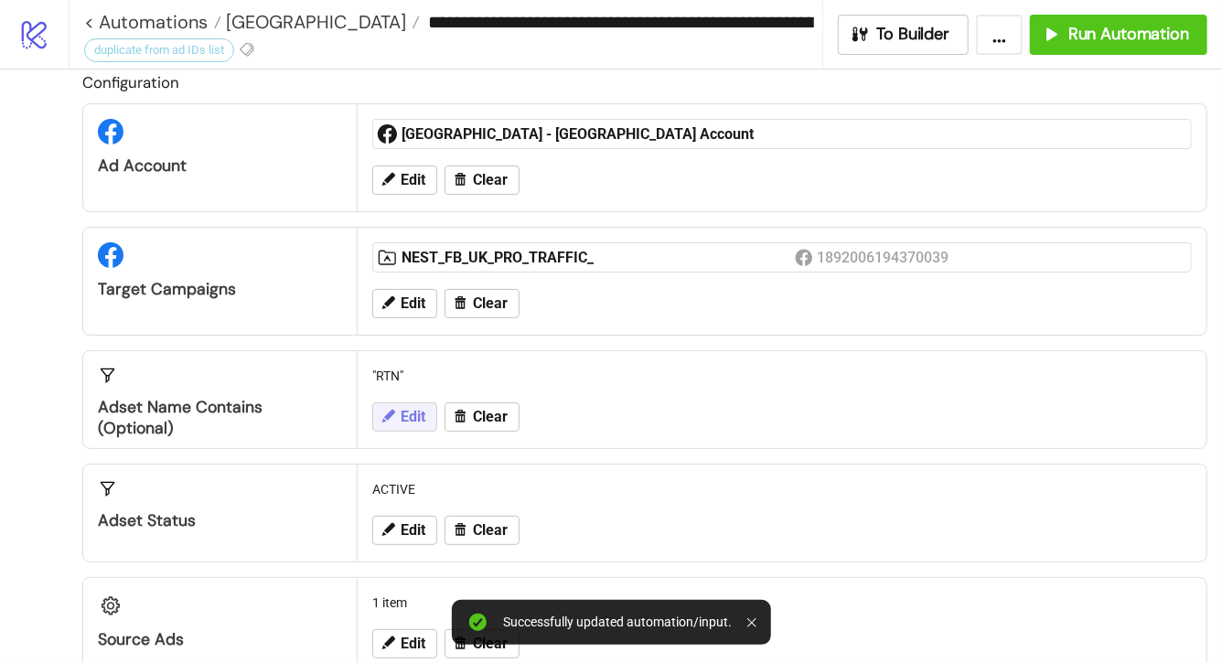
click at [414, 413] on span "Edit" at bounding box center [413, 417] width 25 height 16
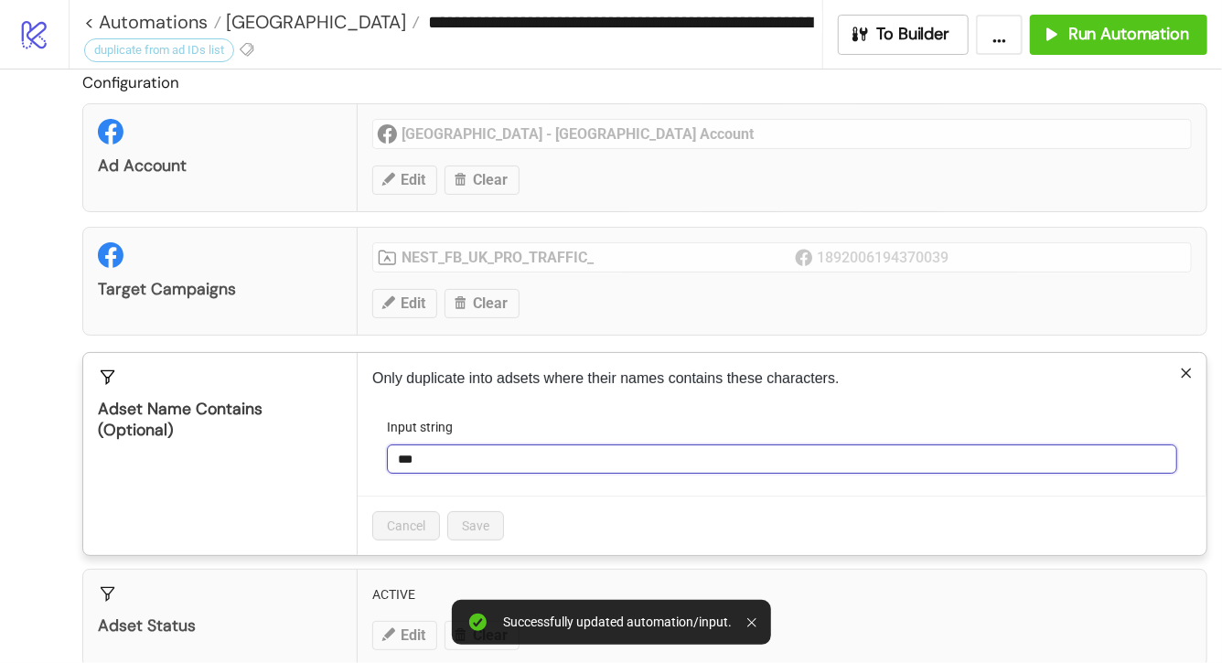
click at [464, 459] on input "***" at bounding box center [782, 459] width 791 height 29
click at [455, 425] on label "Input string" at bounding box center [426, 427] width 78 height 20
click at [455, 445] on input "***" at bounding box center [782, 459] width 791 height 29
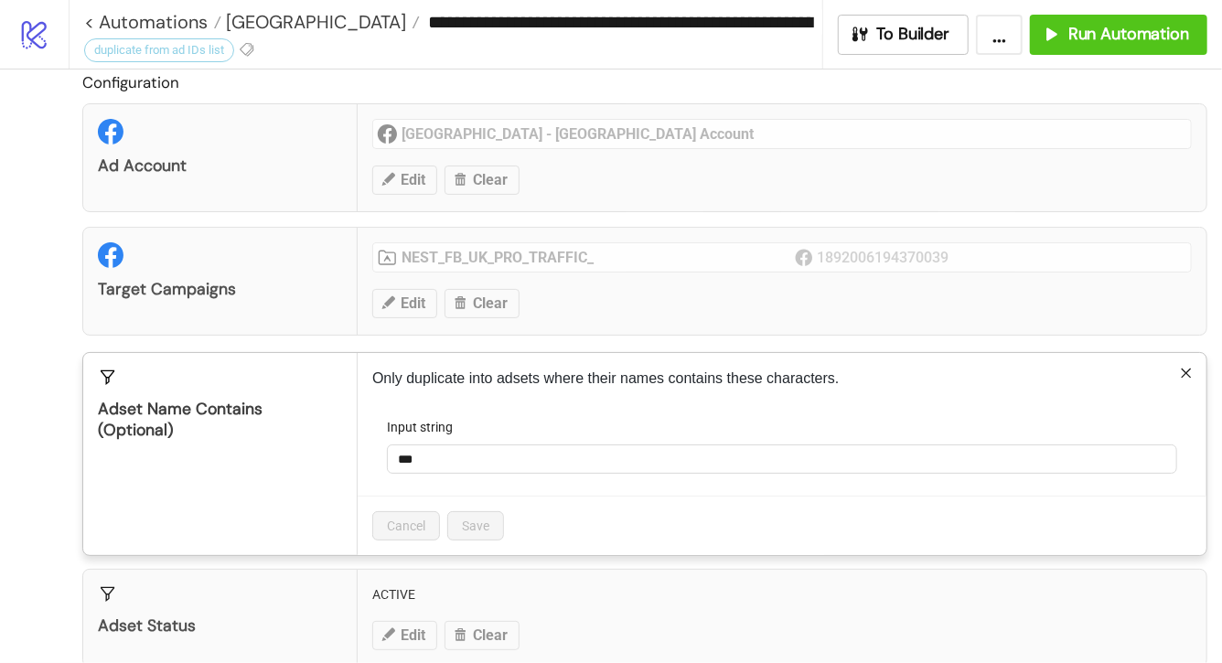
click at [560, 406] on div "Only duplicate into adsets where their names contains these characters. Input s…" at bounding box center [782, 454] width 849 height 202
click at [590, 307] on div "**********" at bounding box center [611, 331] width 1222 height 663
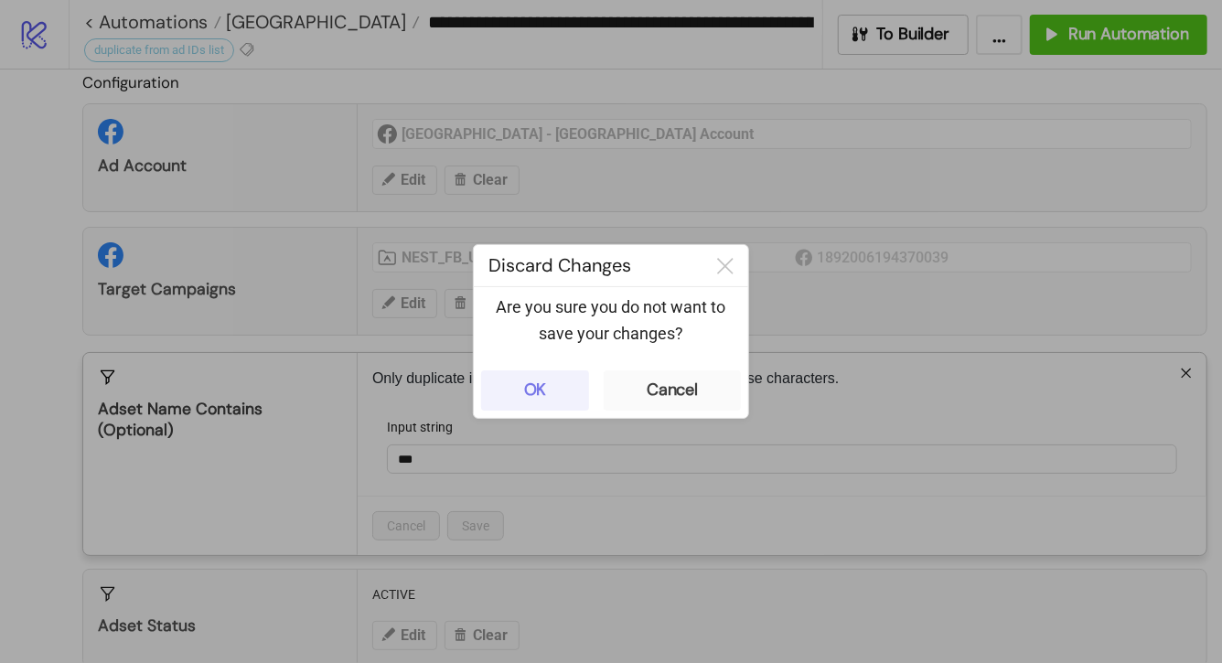
click at [541, 404] on button "OK" at bounding box center [535, 391] width 108 height 40
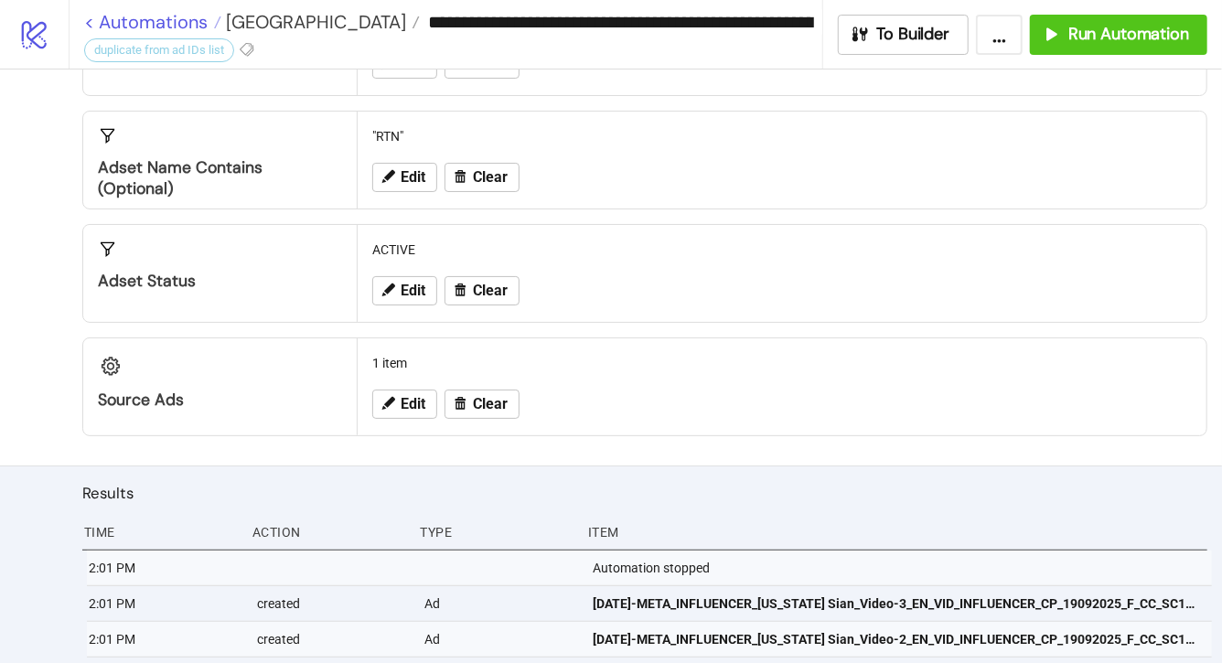
scroll to position [66, 0]
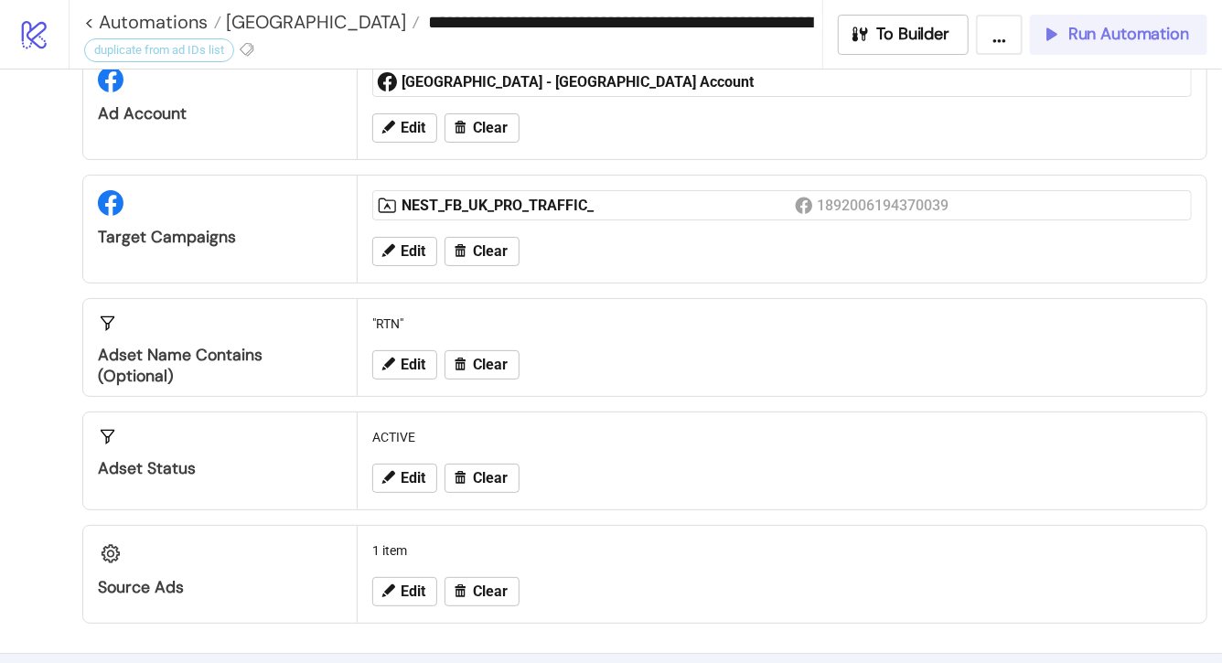
click at [1082, 38] on span "Run Automation" at bounding box center [1129, 34] width 121 height 21
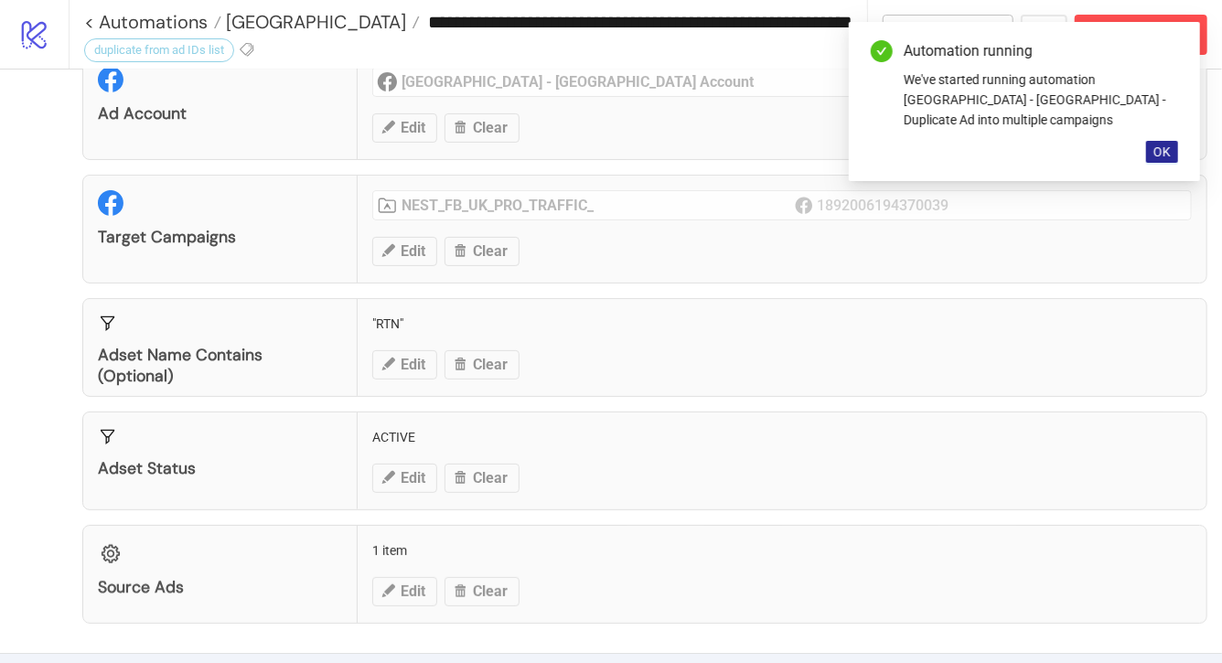
click at [1169, 145] on span "OK" at bounding box center [1162, 152] width 17 height 15
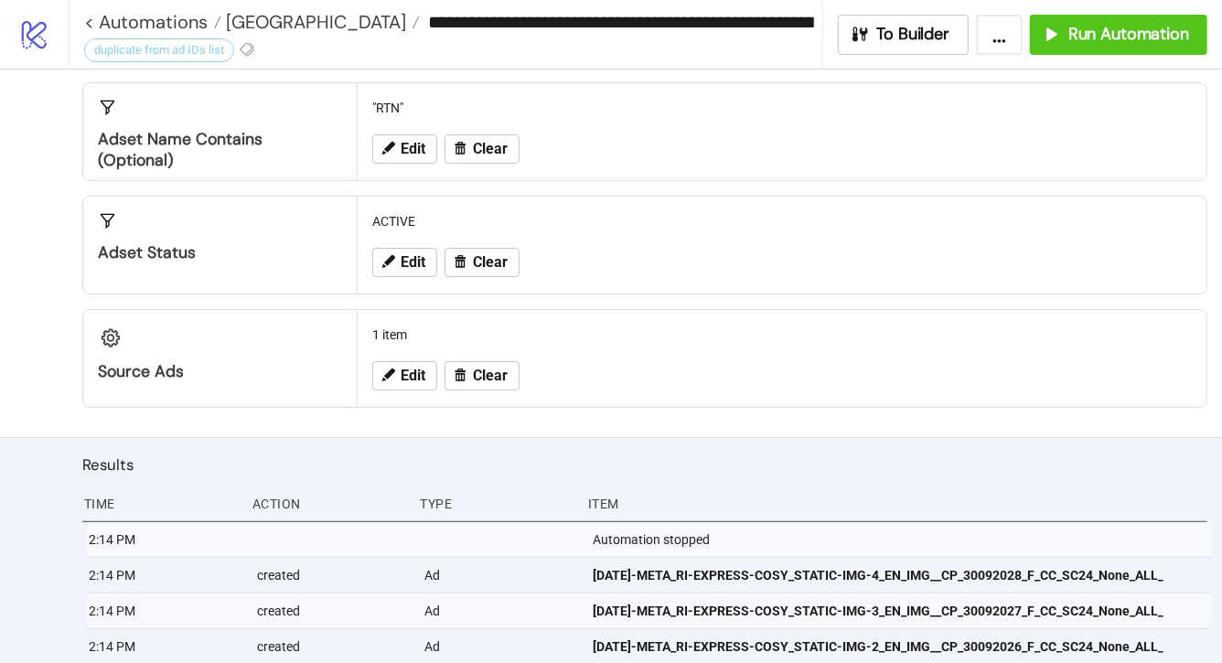
scroll to position [274, 0]
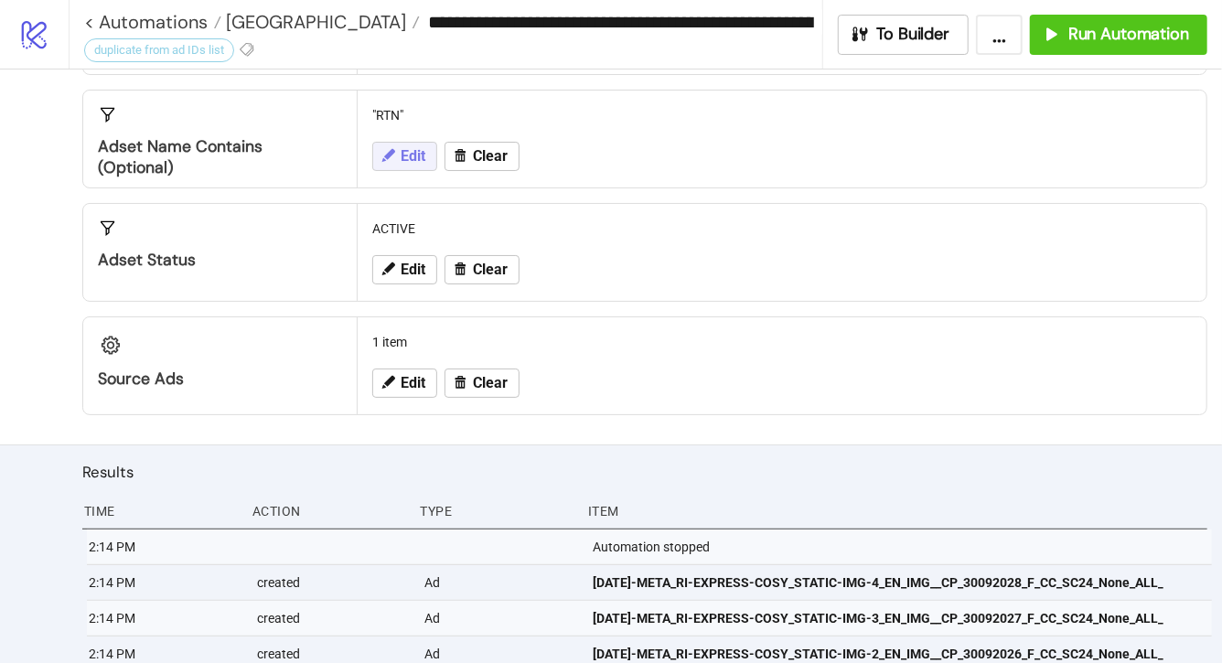
click at [420, 155] on span "Edit" at bounding box center [413, 156] width 25 height 16
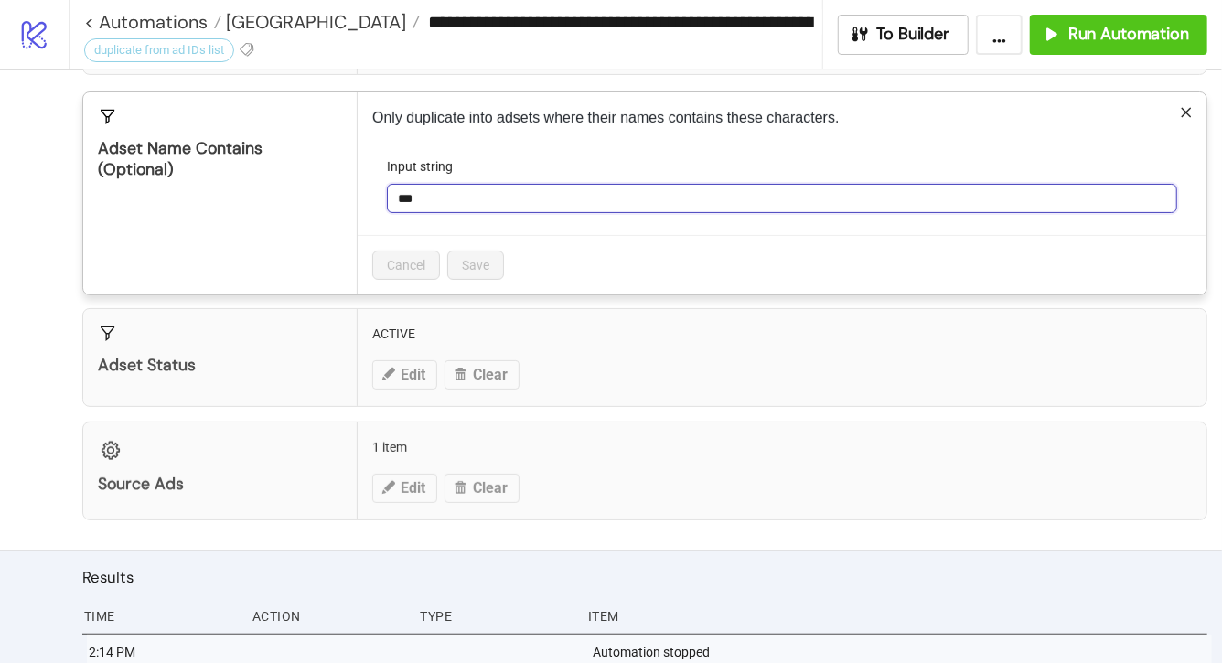
click at [426, 186] on input "***" at bounding box center [782, 198] width 791 height 29
drag, startPoint x: 426, startPoint y: 188, endPoint x: 361, endPoint y: 186, distance: 65.9
click at [371, 186] on div "Only duplicate into adsets where their names contains these characters. Input s…" at bounding box center [782, 193] width 849 height 202
type input "***"
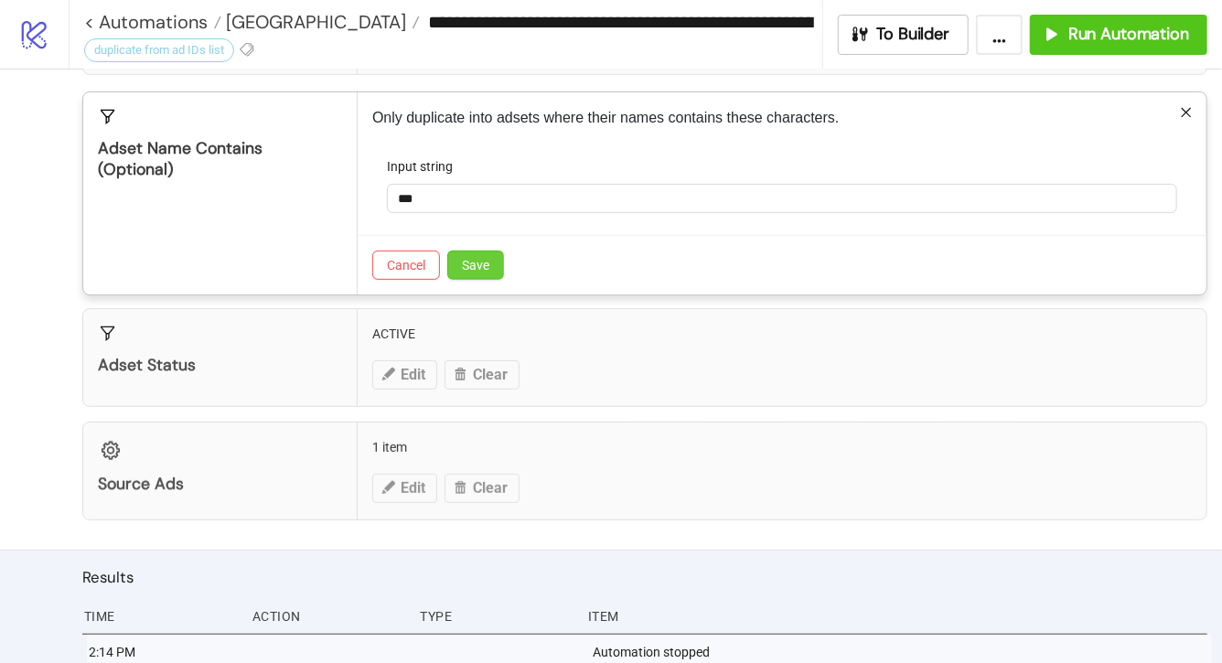
click at [482, 261] on span "Save" at bounding box center [475, 265] width 27 height 15
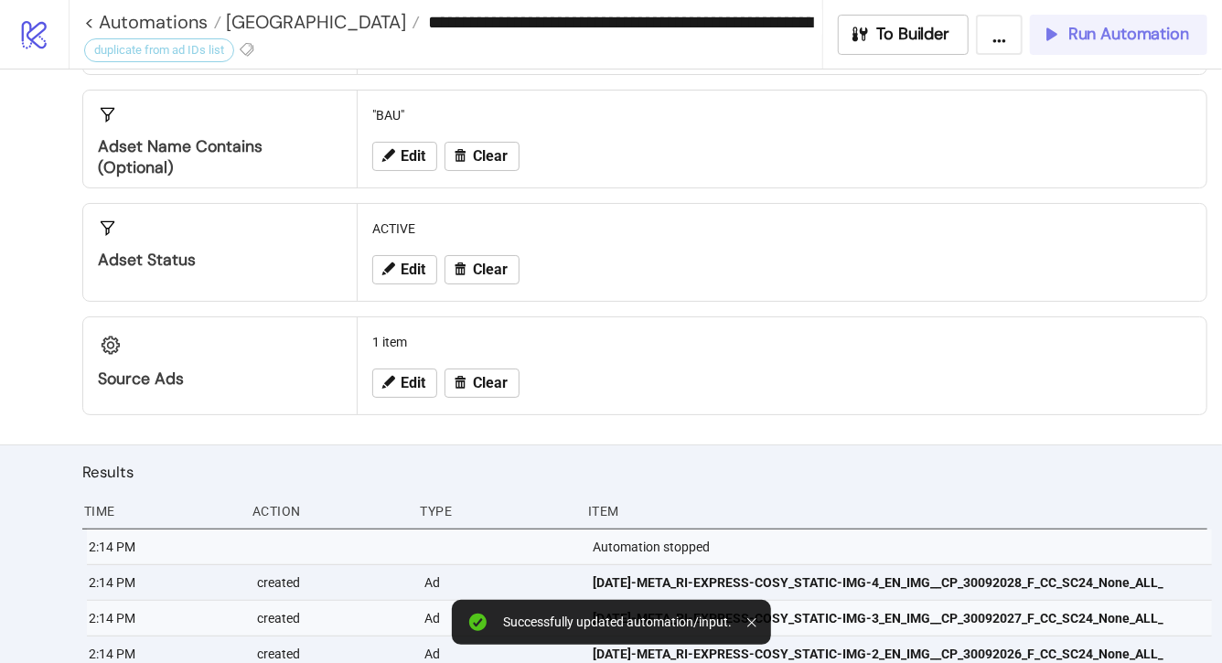
click at [1120, 32] on span "Run Automation" at bounding box center [1129, 34] width 121 height 21
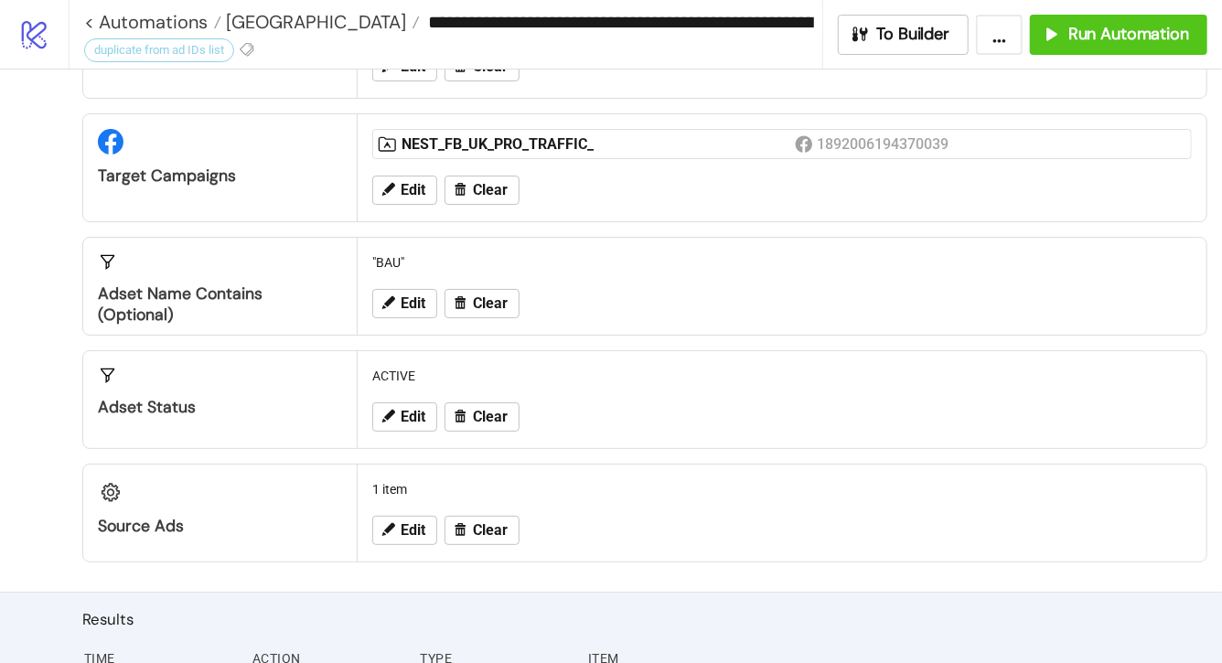
scroll to position [0, 0]
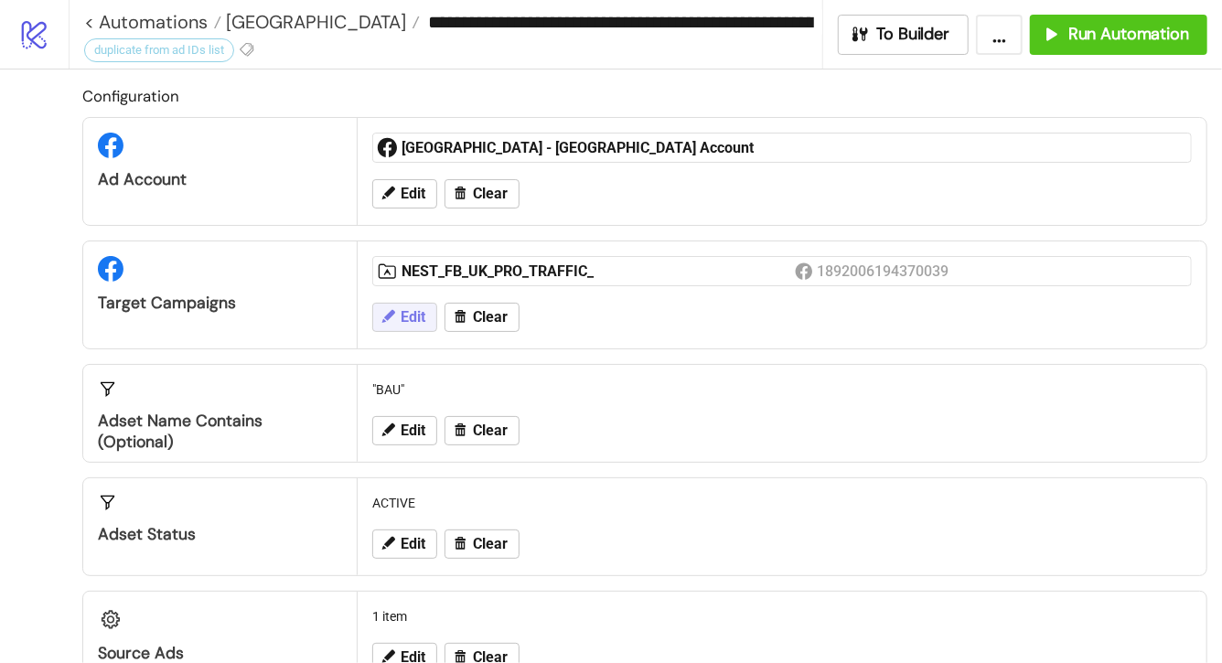
click at [425, 318] on span "Edit" at bounding box center [413, 317] width 25 height 16
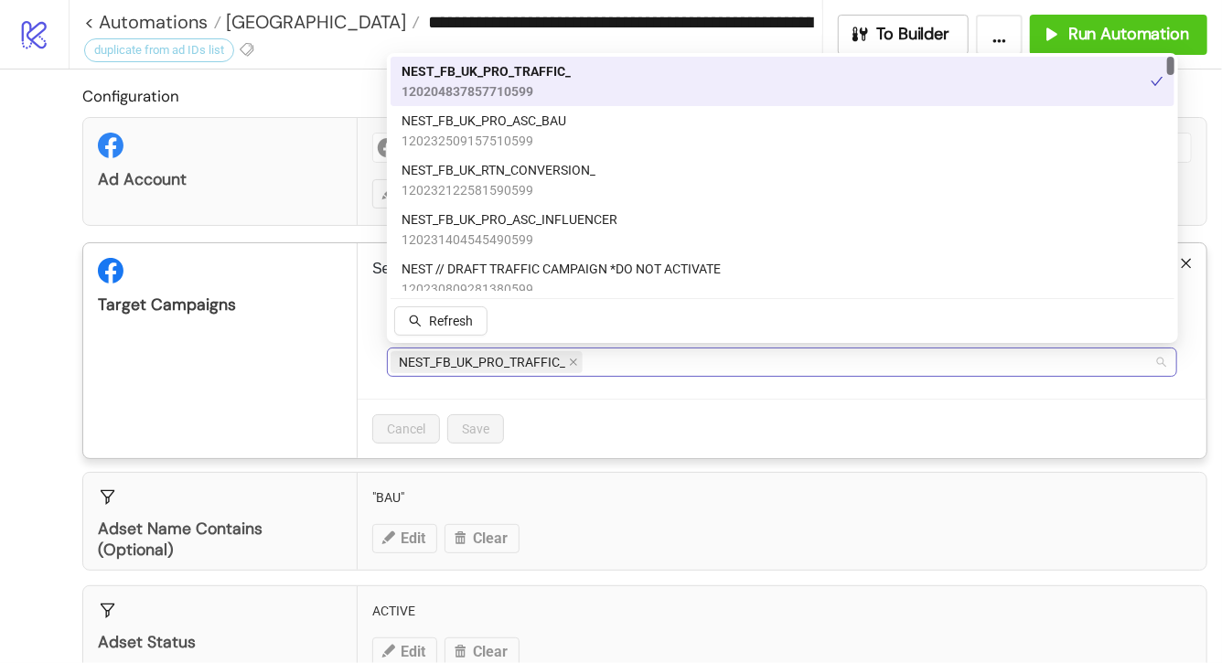
click at [567, 361] on span "NEST_FB_UK_PRO_TRAFFIC_" at bounding box center [487, 362] width 192 height 22
click at [574, 361] on icon "close" at bounding box center [573, 363] width 7 height 7
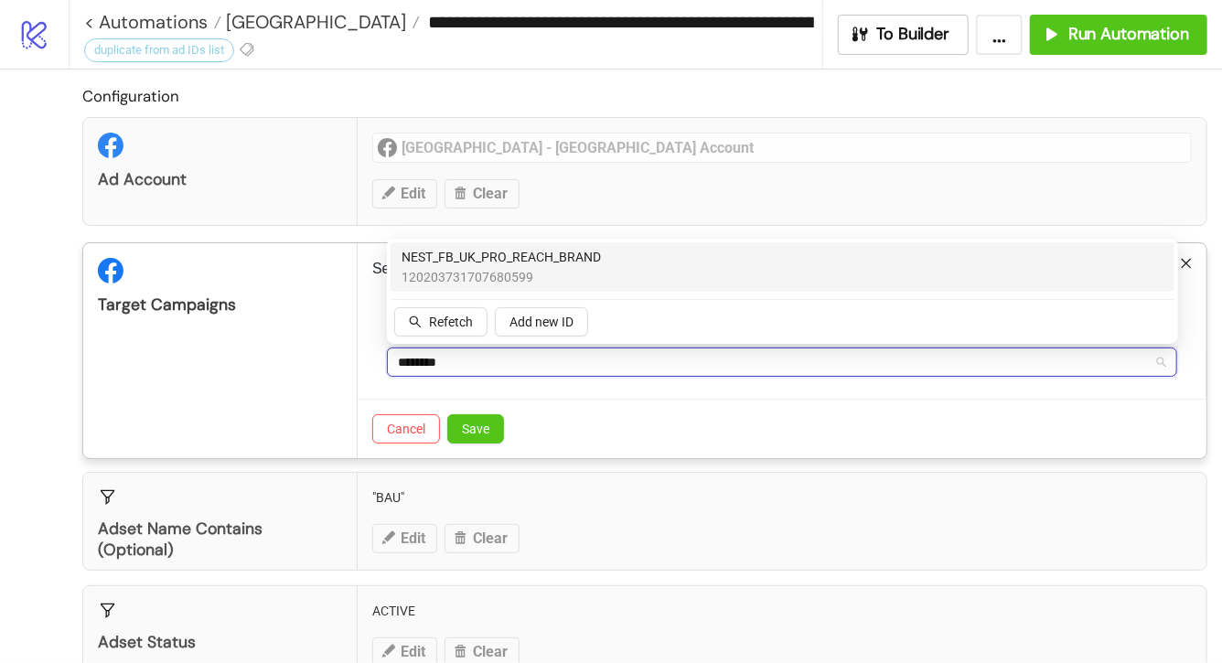
type input "*********"
click at [604, 265] on div "NEST_FB_UK_PRO_REACH_BRAND [PHONE_NUMBER]" at bounding box center [783, 267] width 762 height 40
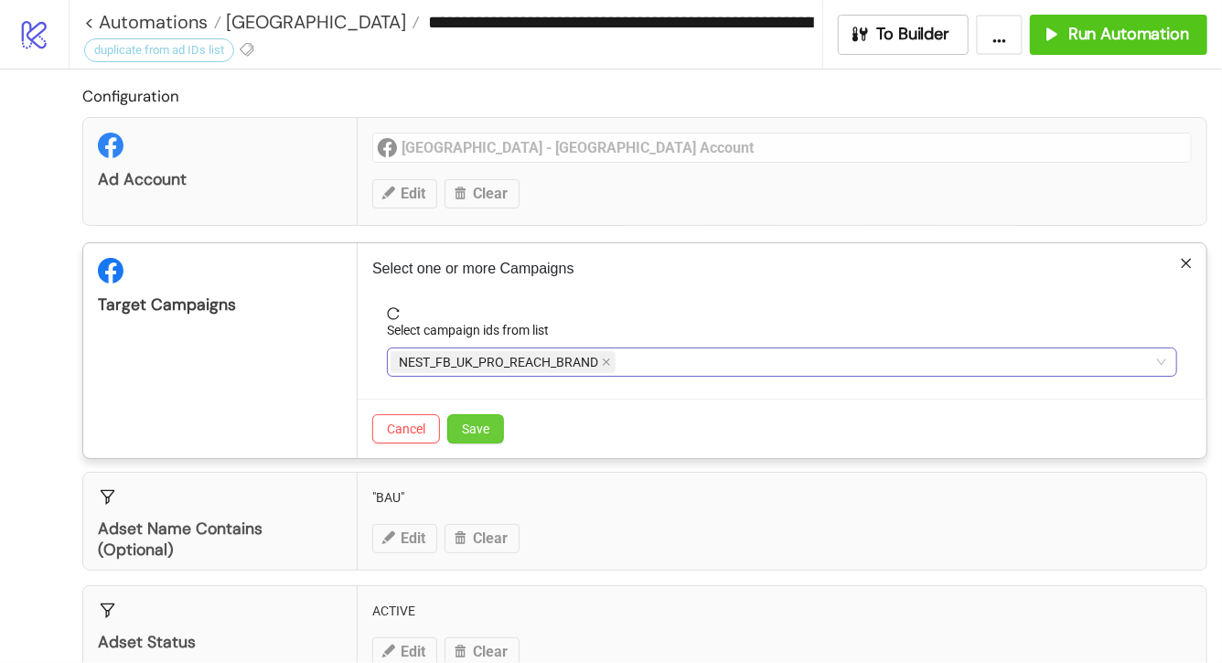
click at [467, 431] on span "Save" at bounding box center [475, 429] width 27 height 15
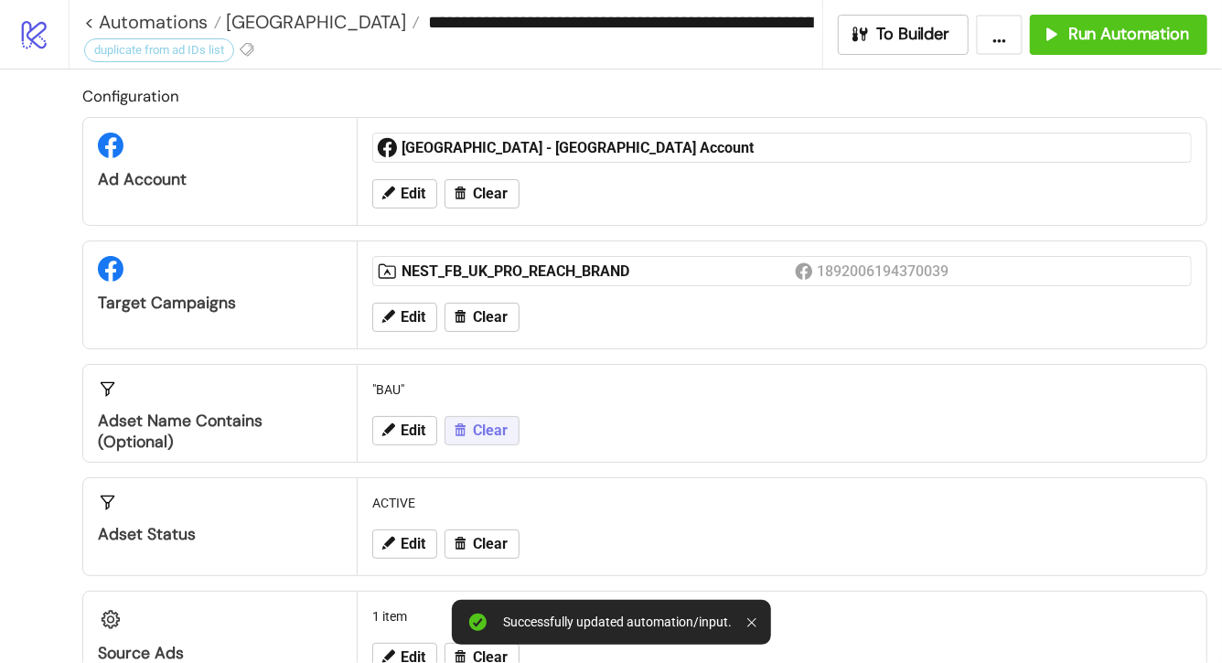
click at [498, 426] on span "Clear" at bounding box center [490, 431] width 35 height 16
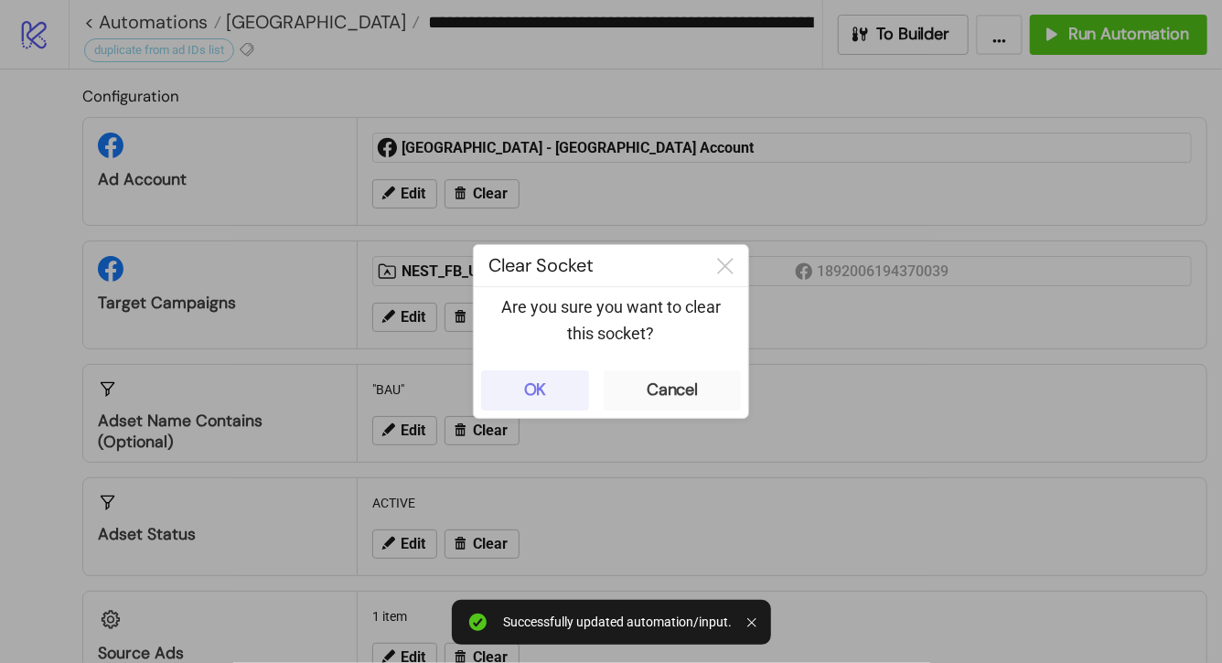
click at [562, 389] on button "OK" at bounding box center [535, 391] width 108 height 40
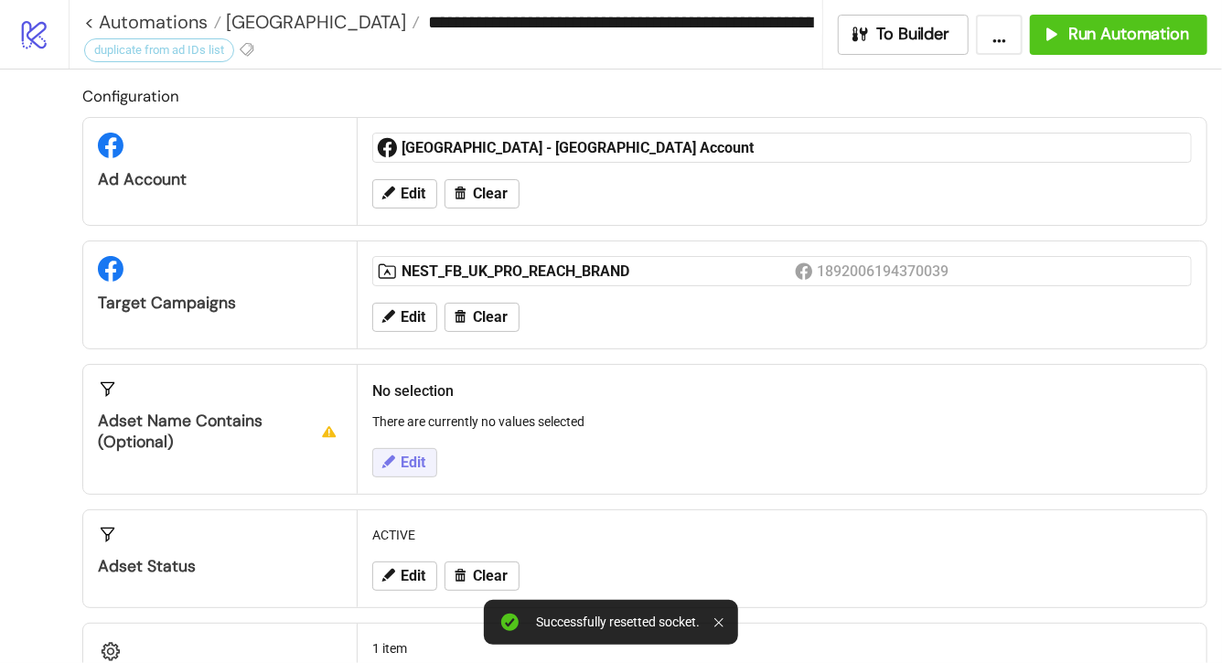
click at [410, 457] on span "Edit" at bounding box center [413, 463] width 25 height 16
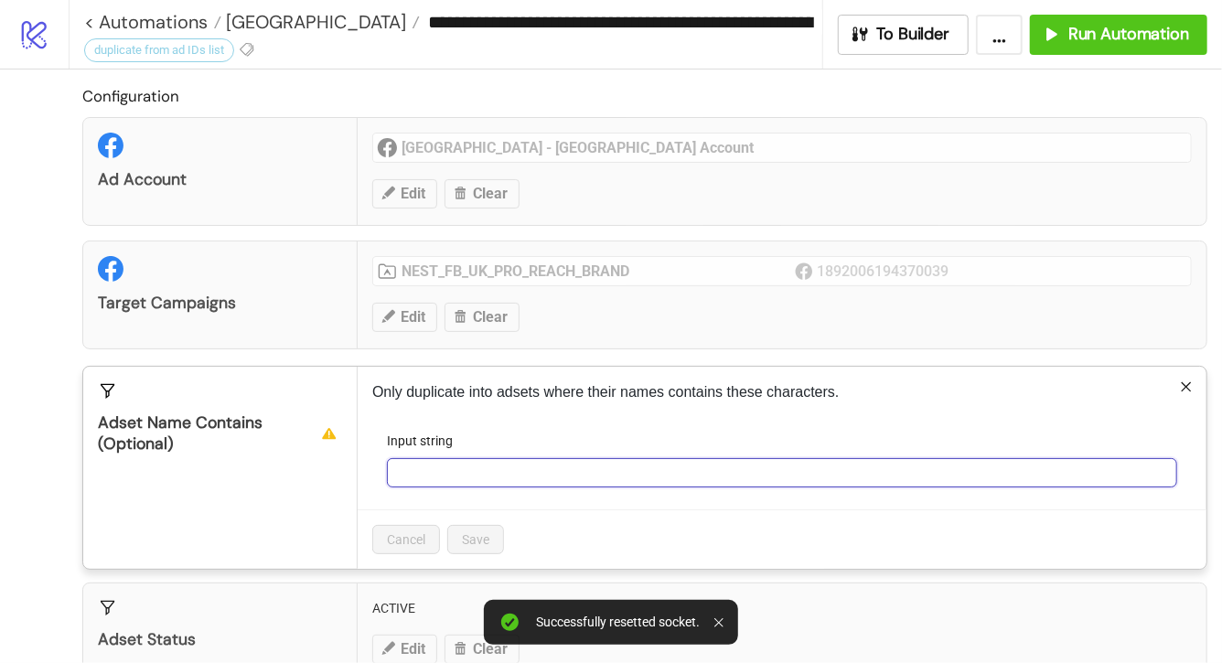
click at [414, 479] on input "Input string" at bounding box center [782, 472] width 791 height 29
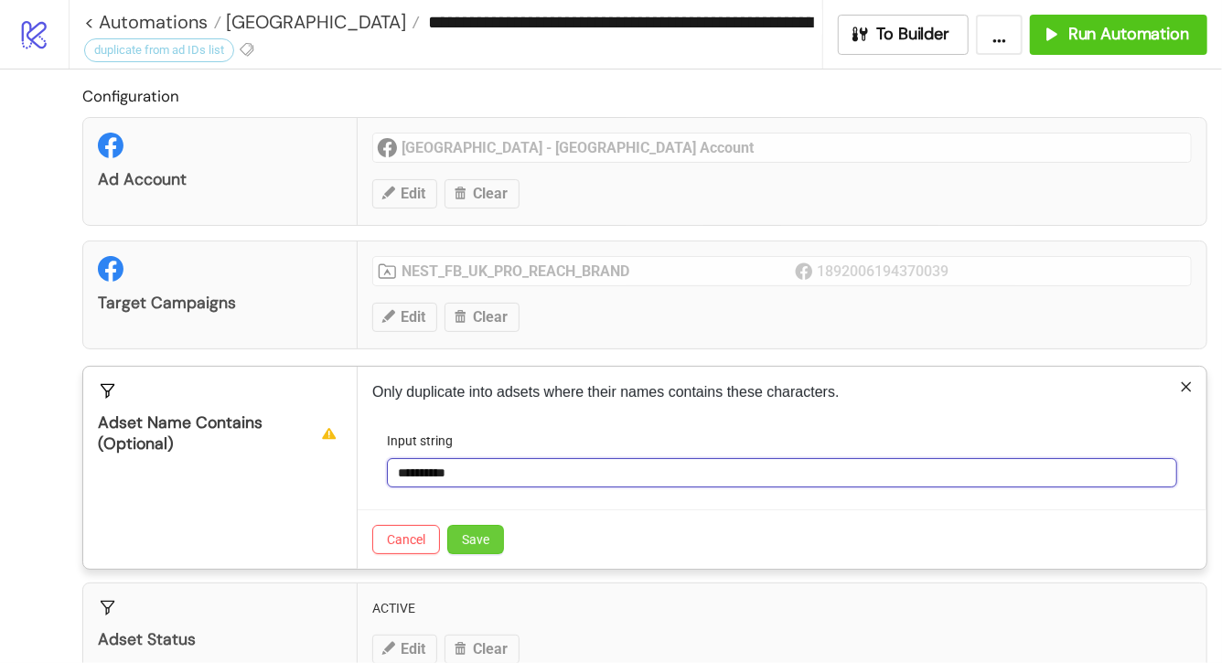
type input "**********"
click at [501, 533] on button "Save" at bounding box center [475, 539] width 57 height 29
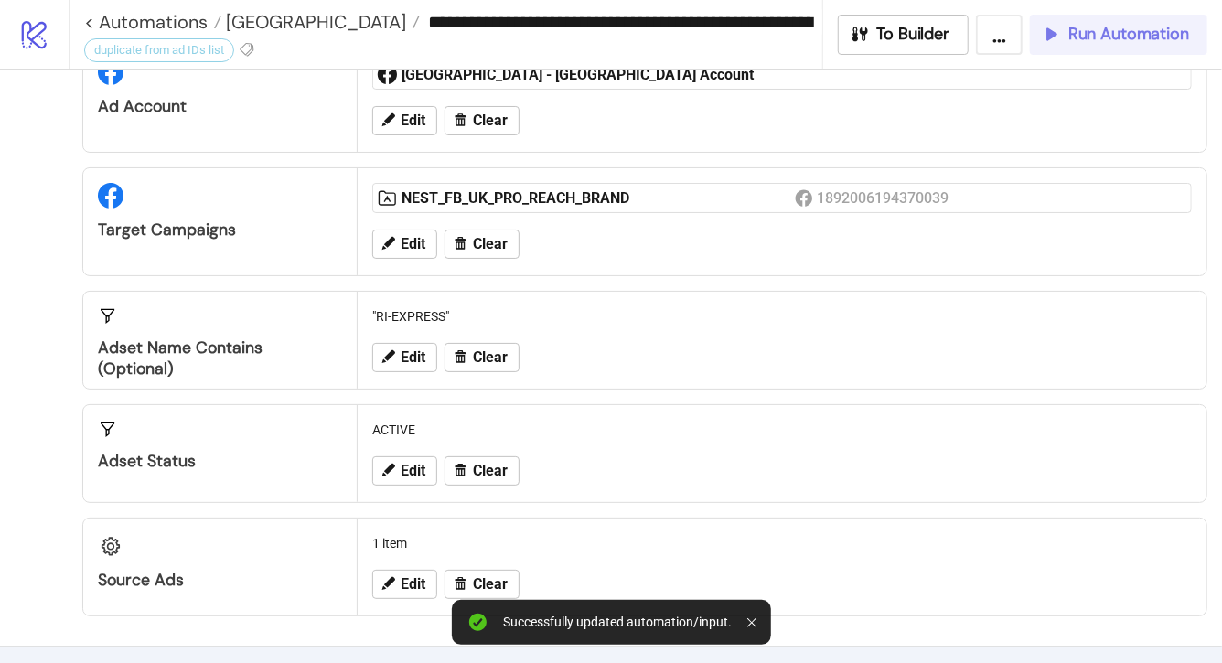
scroll to position [65, 0]
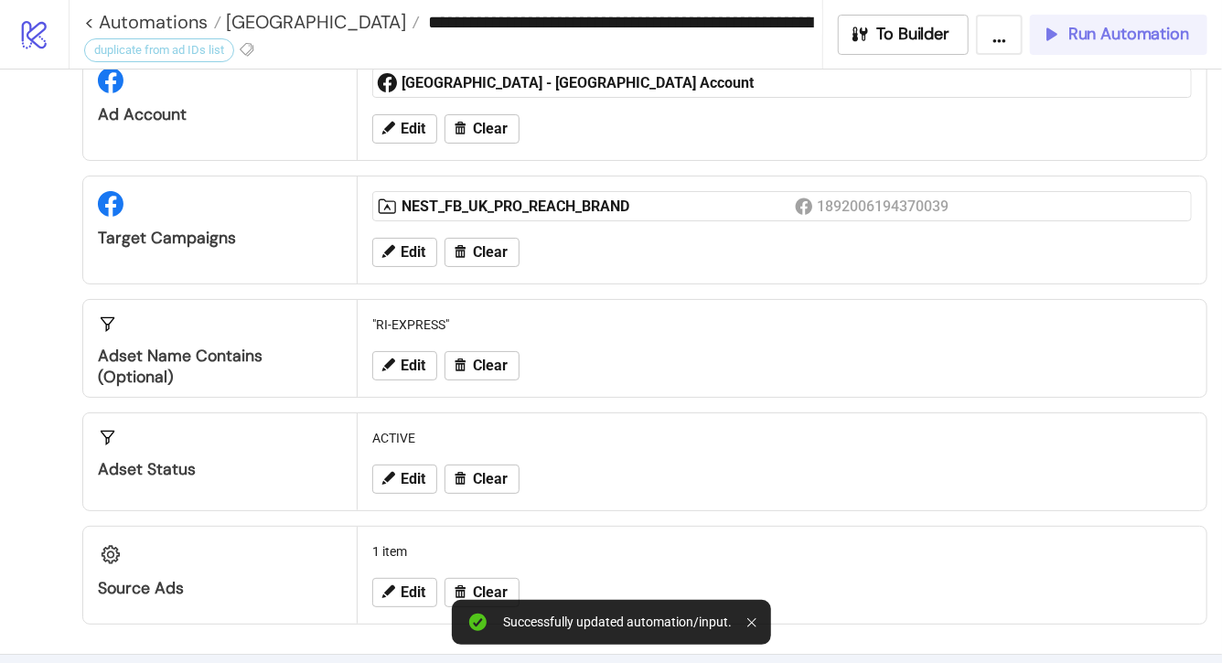
click at [1136, 24] on span "Run Automation" at bounding box center [1129, 34] width 121 height 21
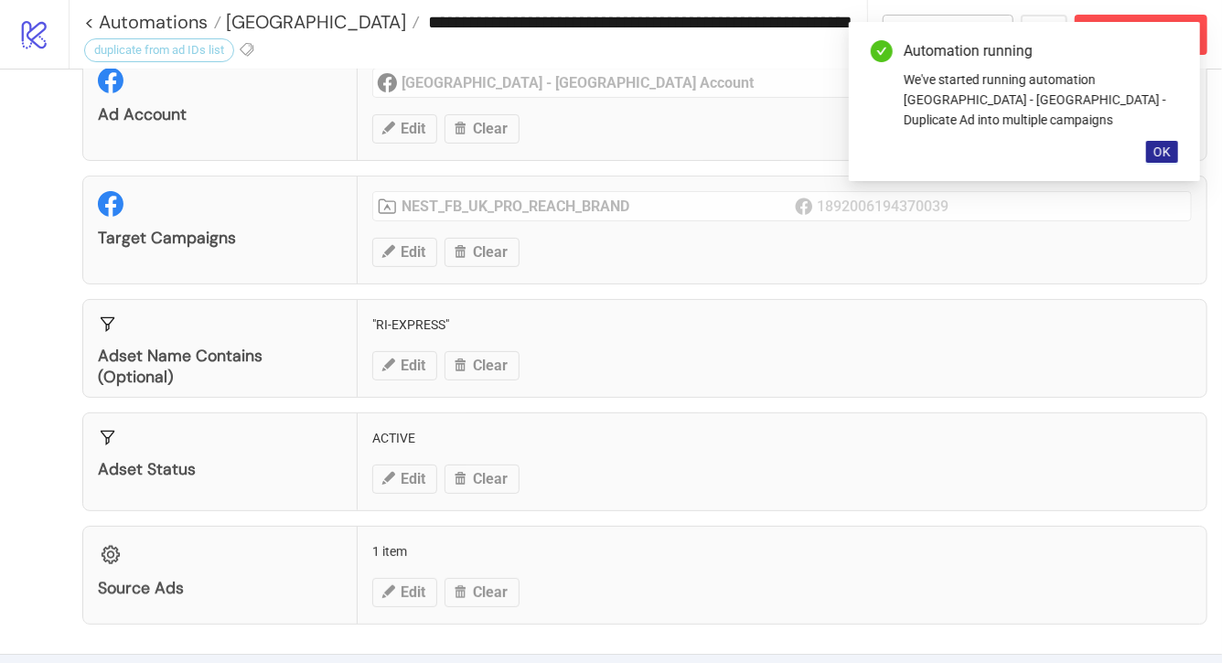
click at [1161, 145] on span "OK" at bounding box center [1162, 152] width 17 height 15
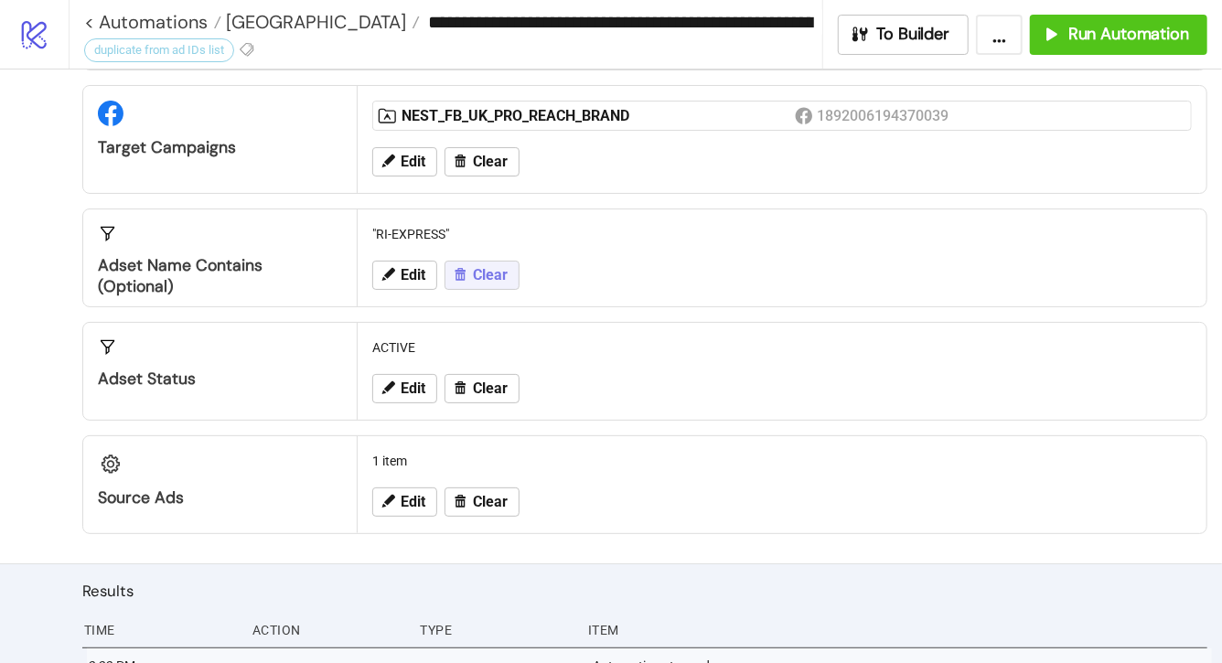
scroll to position [134, 0]
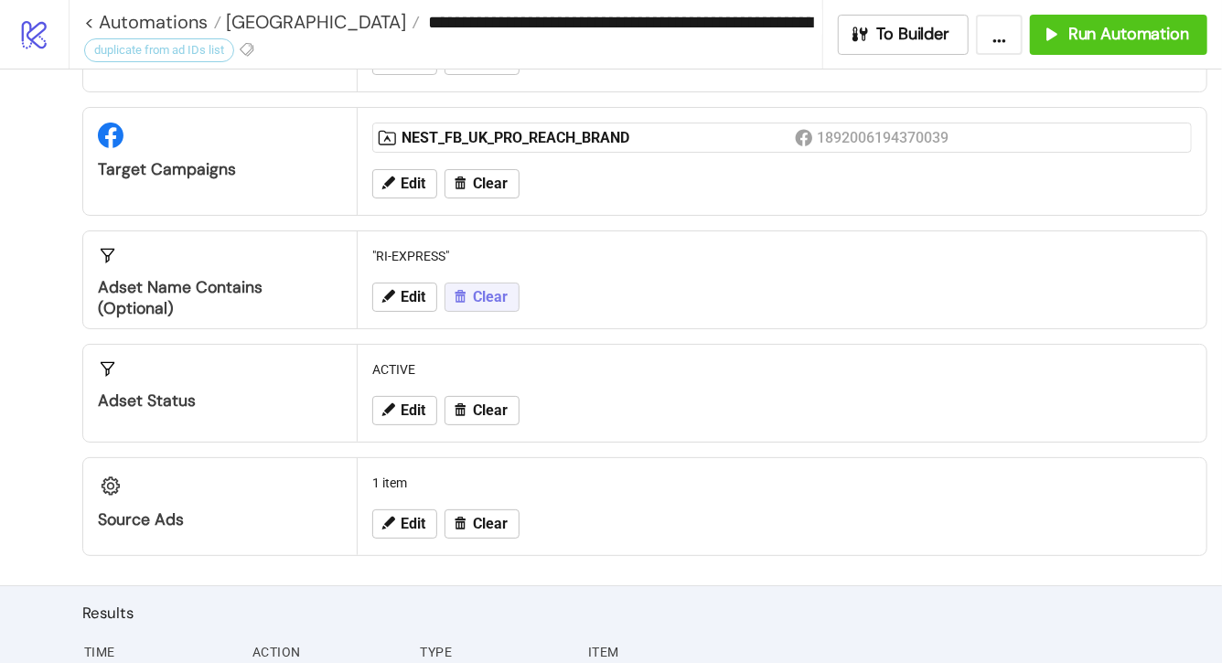
click at [487, 289] on span "Clear" at bounding box center [490, 297] width 35 height 16
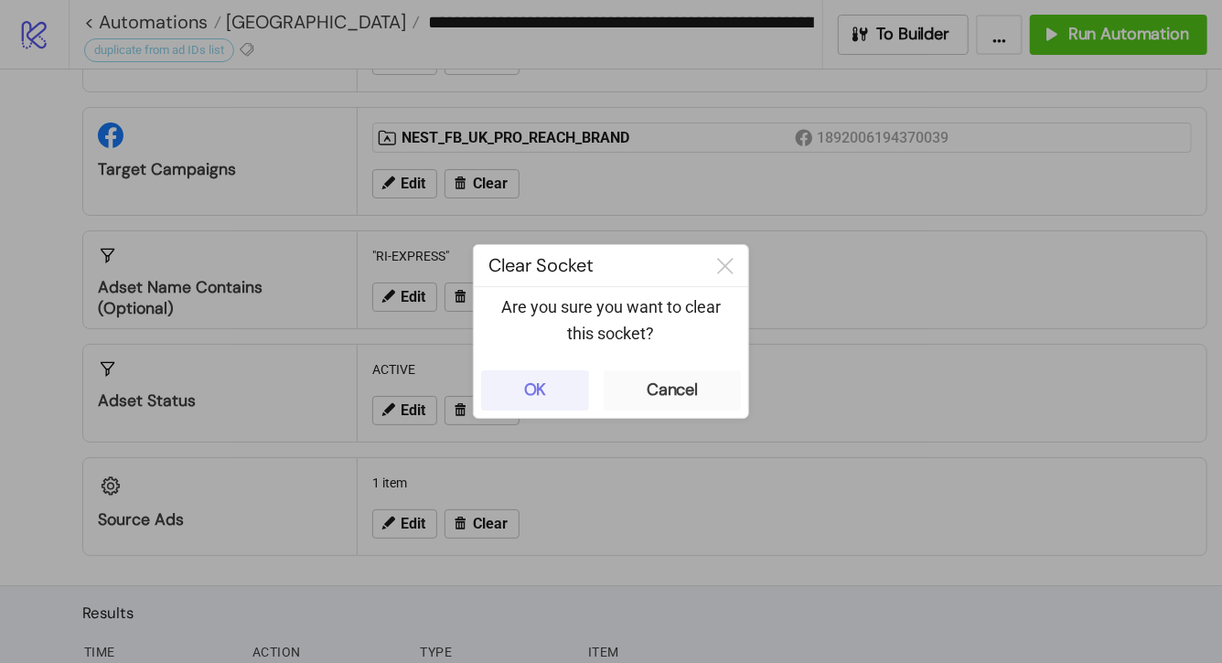
click at [551, 397] on button "OK" at bounding box center [535, 391] width 108 height 40
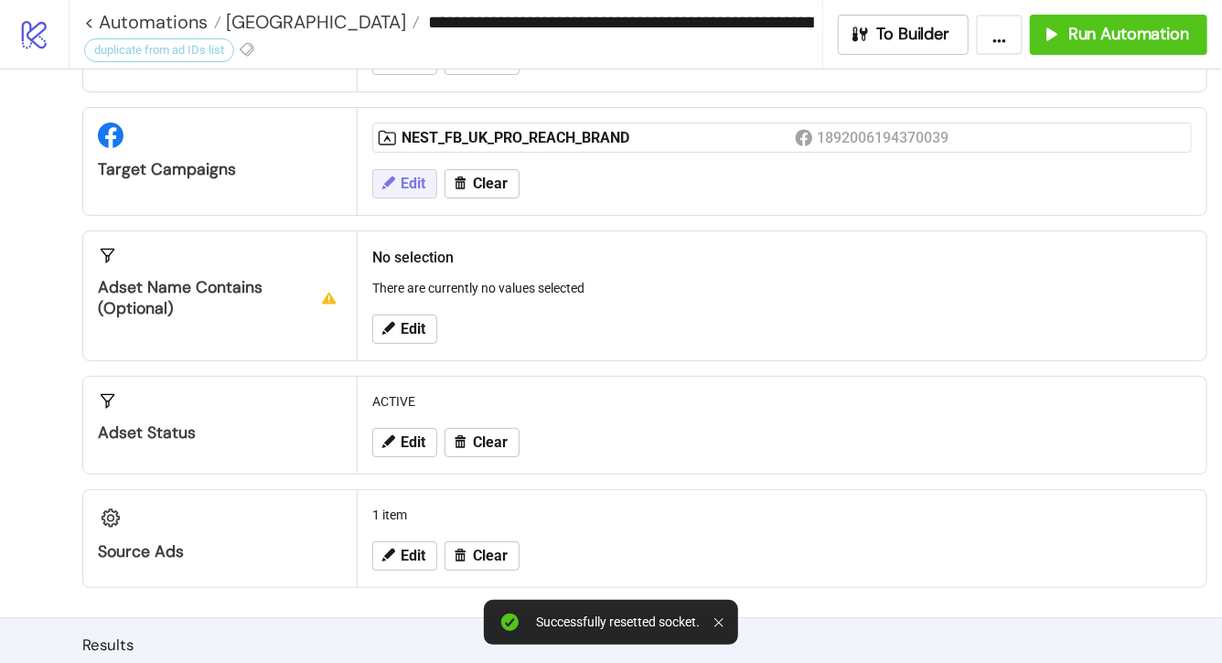
click at [425, 182] on span "Edit" at bounding box center [413, 184] width 25 height 16
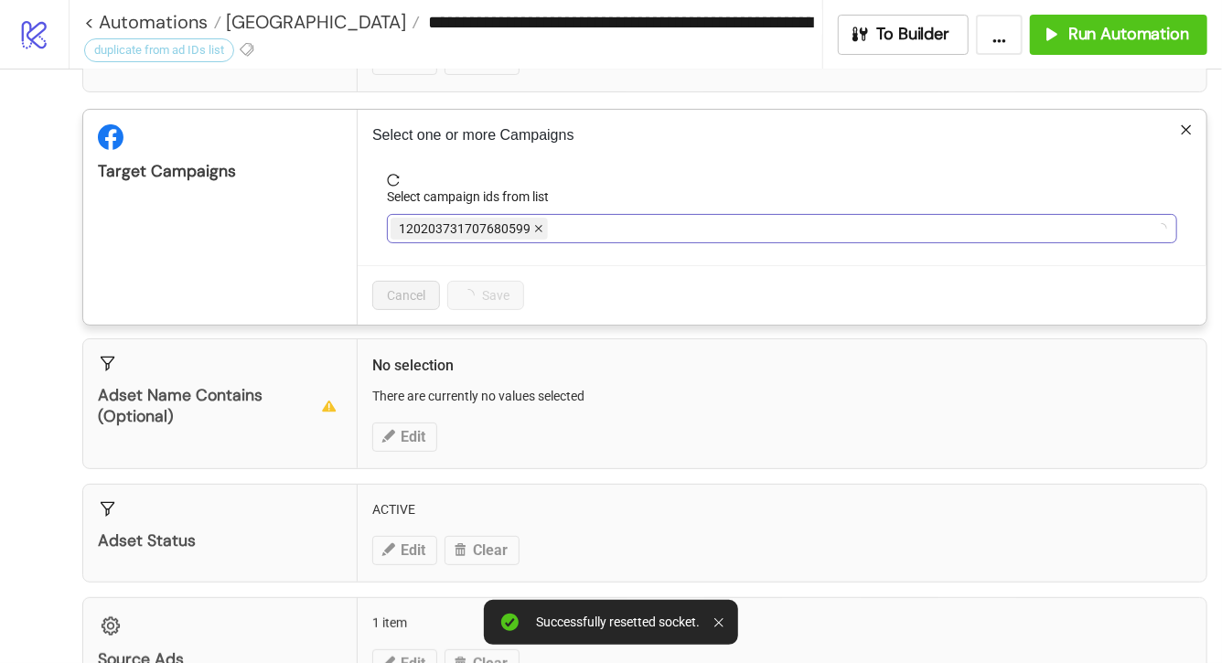
click at [540, 230] on icon "close" at bounding box center [538, 228] width 9 height 9
click at [605, 227] on icon "close" at bounding box center [606, 229] width 7 height 7
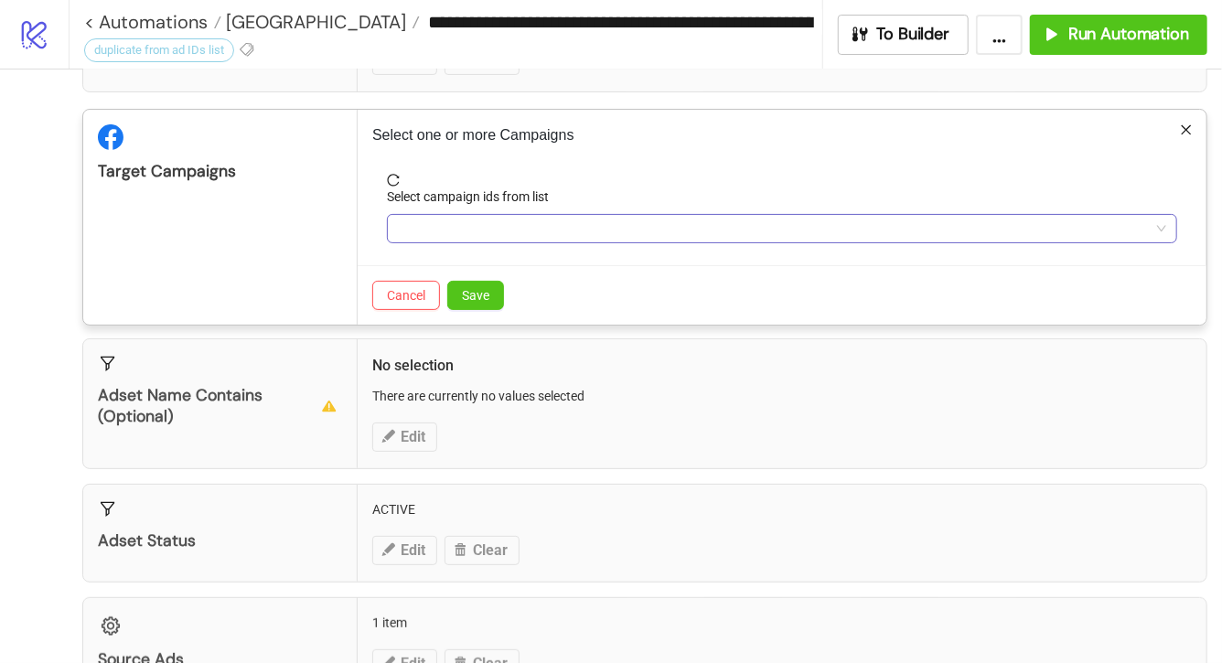
click at [605, 227] on div at bounding box center [773, 229] width 764 height 26
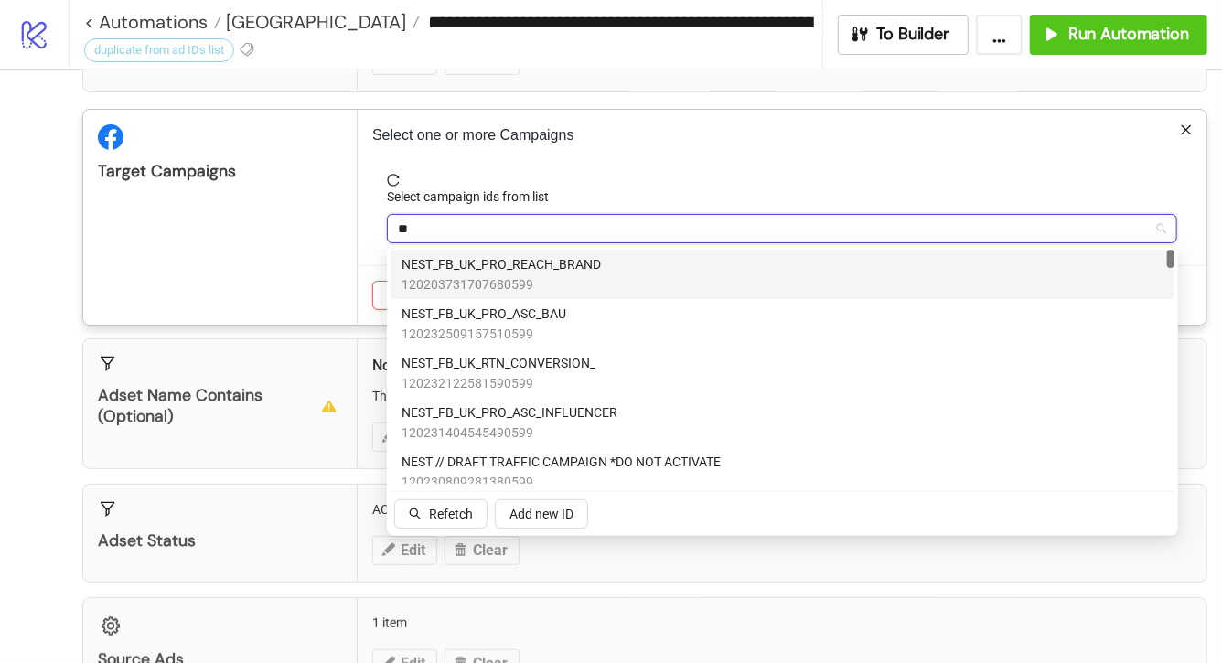
type input "***"
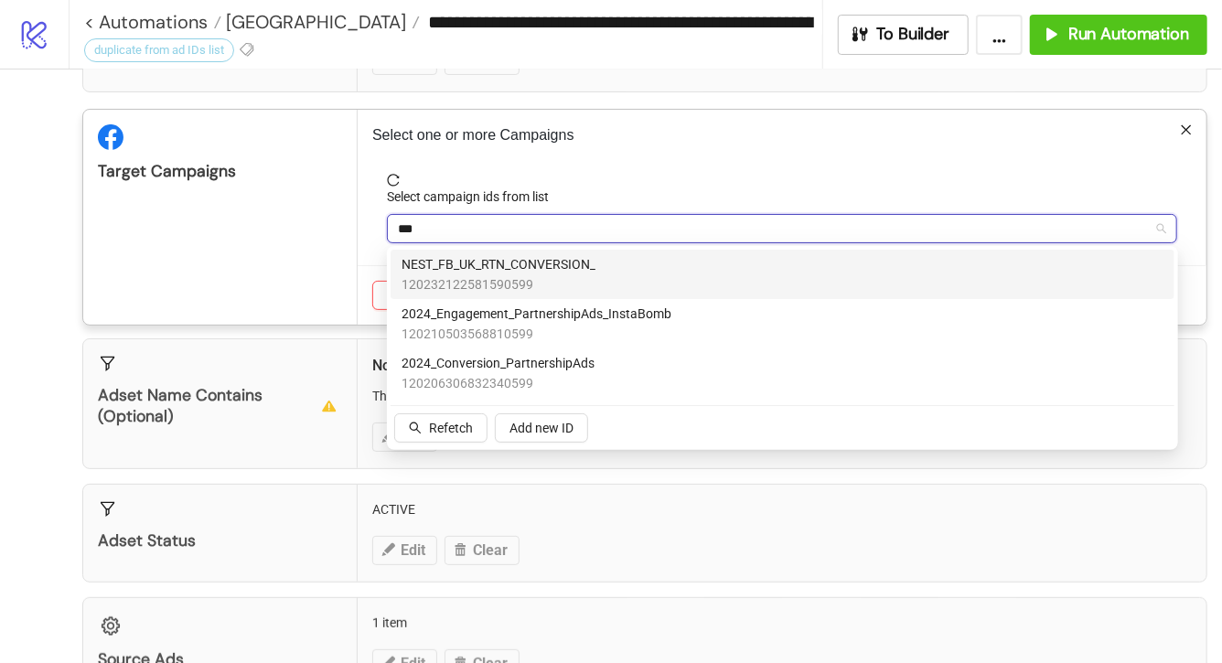
click at [569, 277] on span "120232122581590599" at bounding box center [499, 284] width 194 height 20
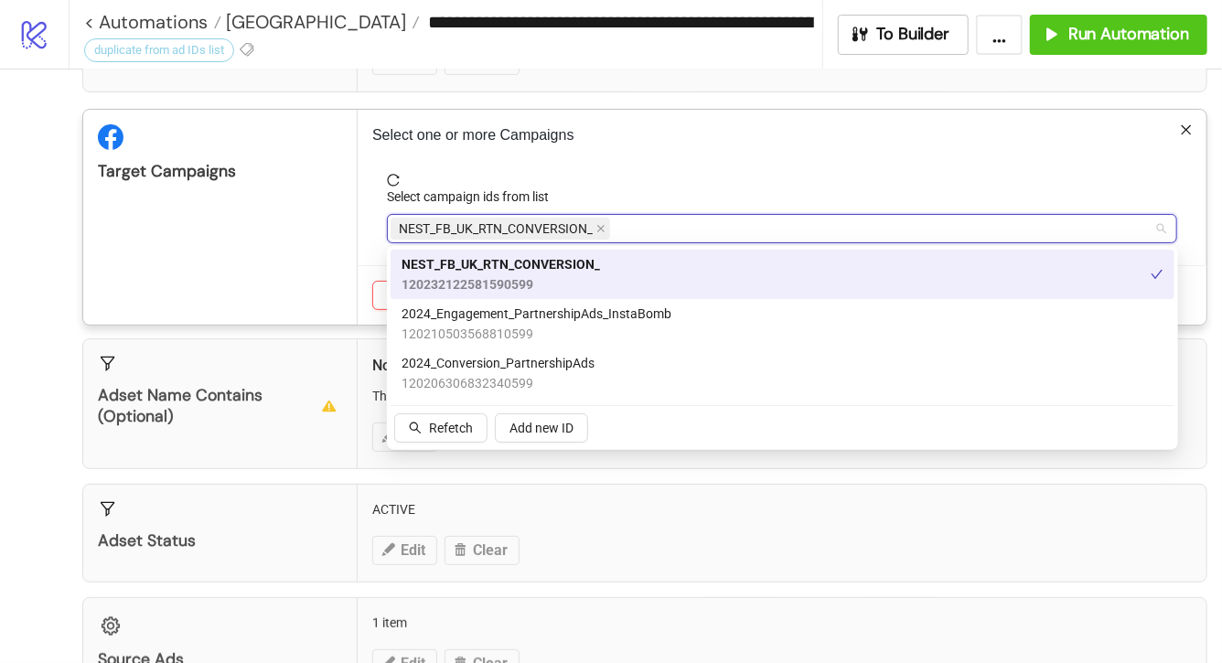
click at [677, 121] on div "Select one or more Campaigns Select campaign ids from list NEST_FB_UK_RTN_CONVE…" at bounding box center [782, 217] width 849 height 215
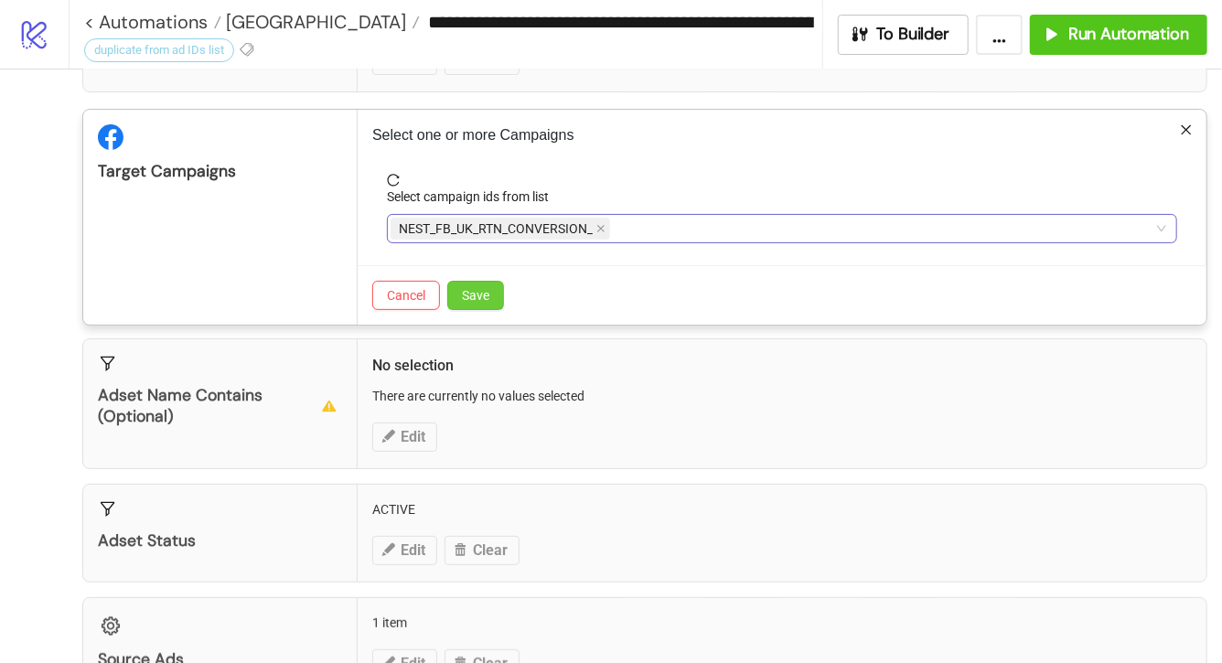
click at [491, 291] on button "Save" at bounding box center [475, 295] width 57 height 29
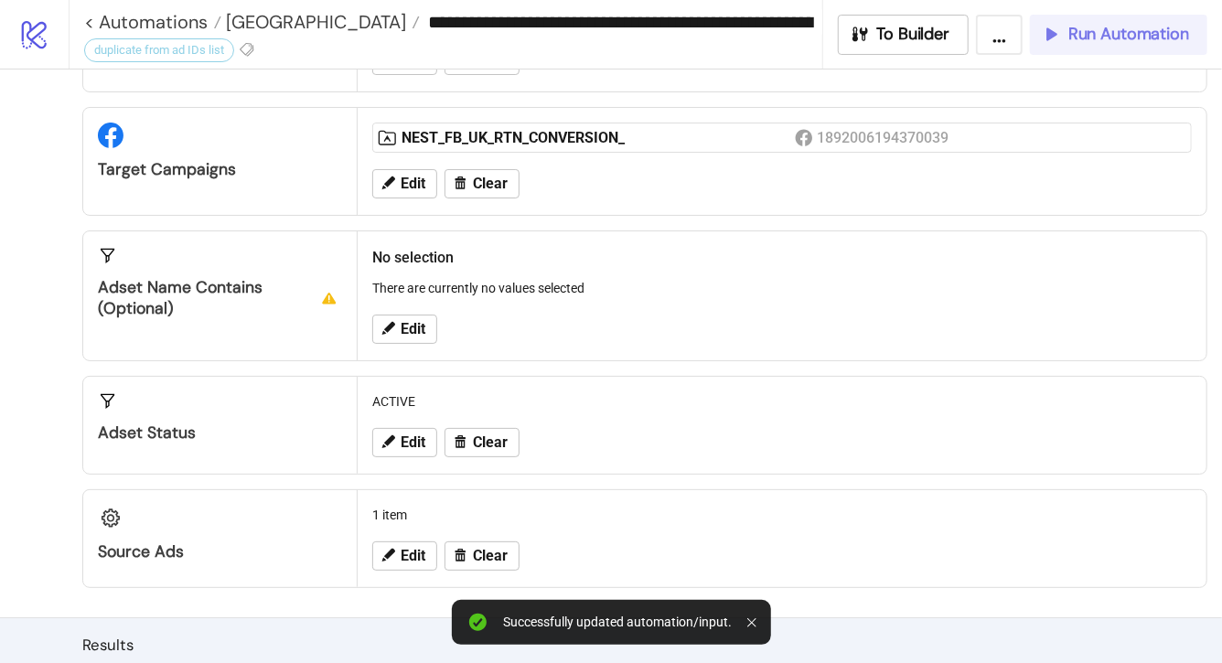
click at [1080, 43] on span "Run Automation" at bounding box center [1129, 34] width 121 height 21
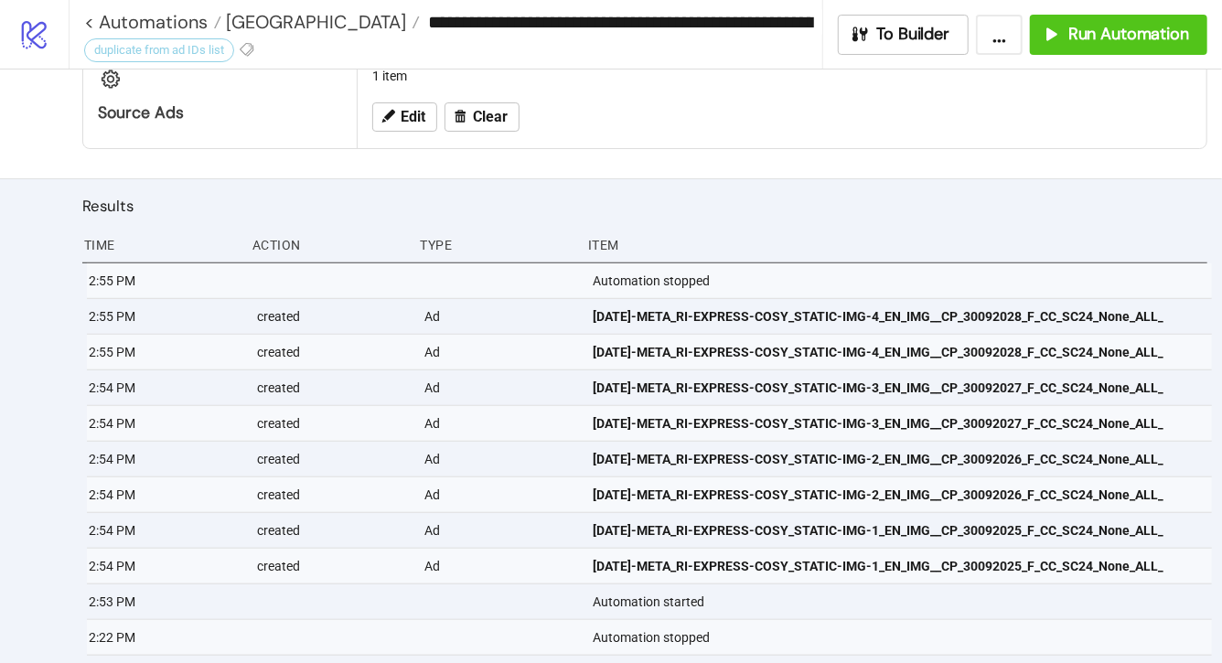
scroll to position [398, 0]
